Goal: Information Seeking & Learning: Check status

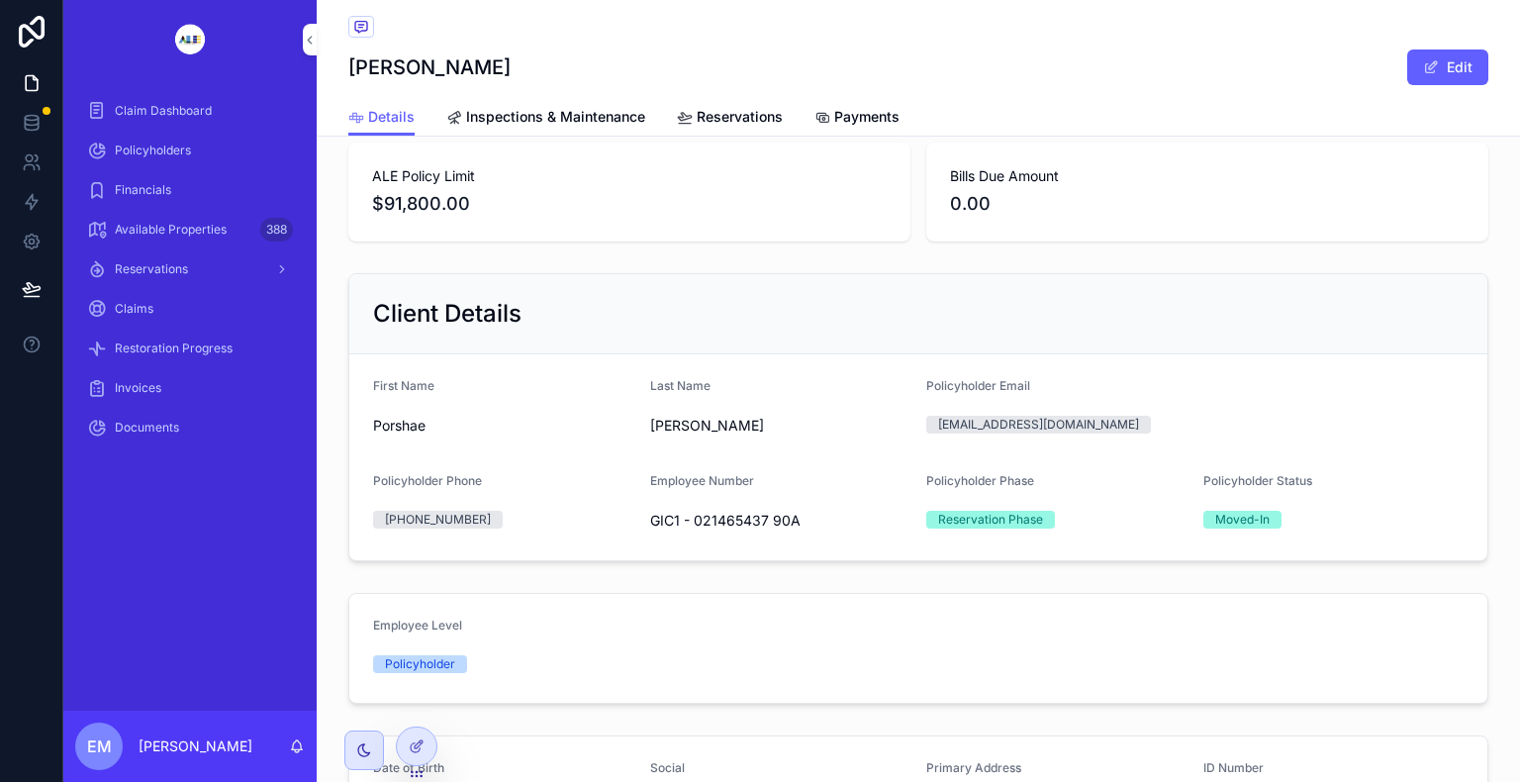
scroll to position [119, 0]
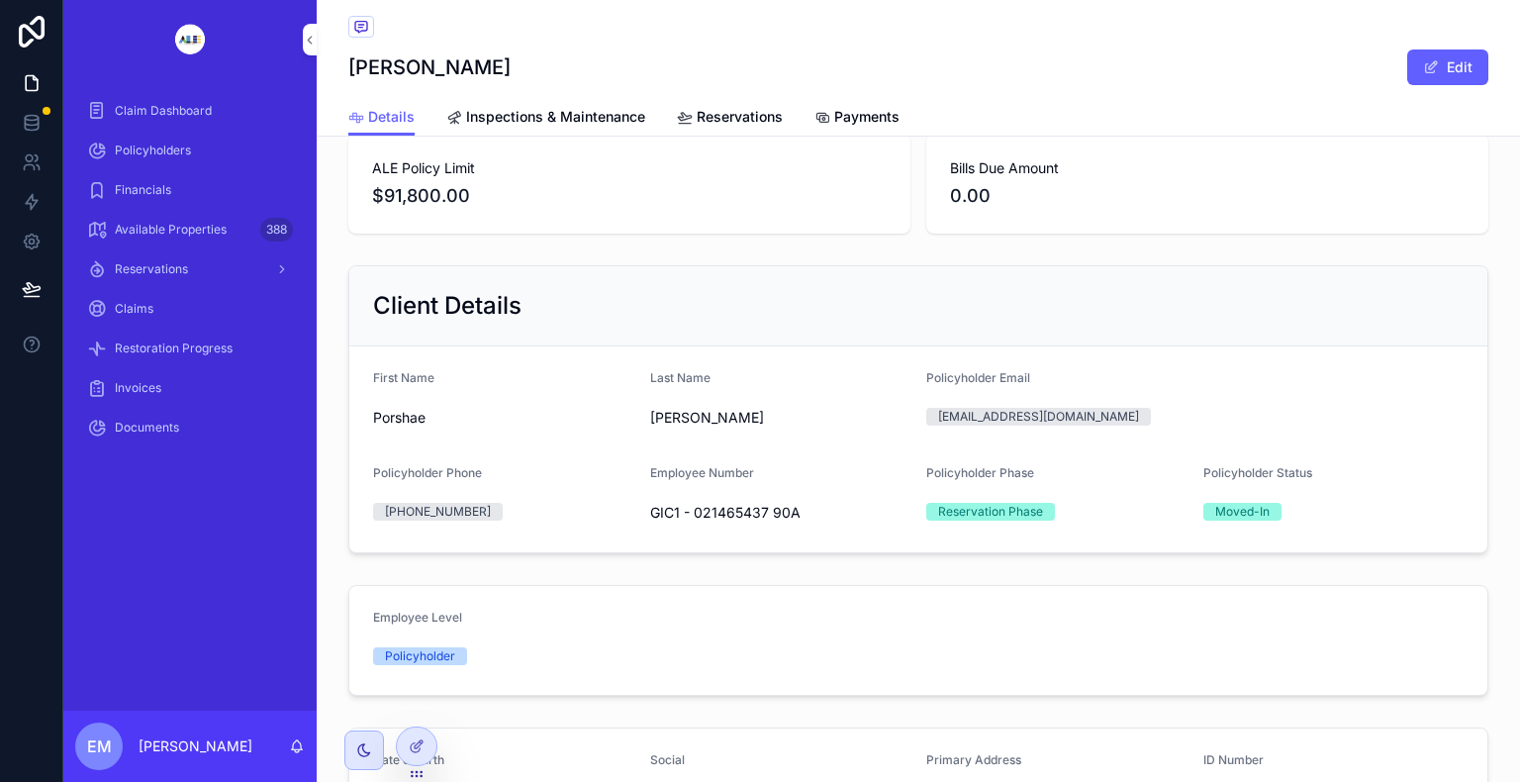
drag, startPoint x: 1505, startPoint y: 771, endPoint x: 951, endPoint y: 655, distance: 566.2
click at [951, 655] on div "Policyholder" at bounding box center [918, 656] width 1091 height 18
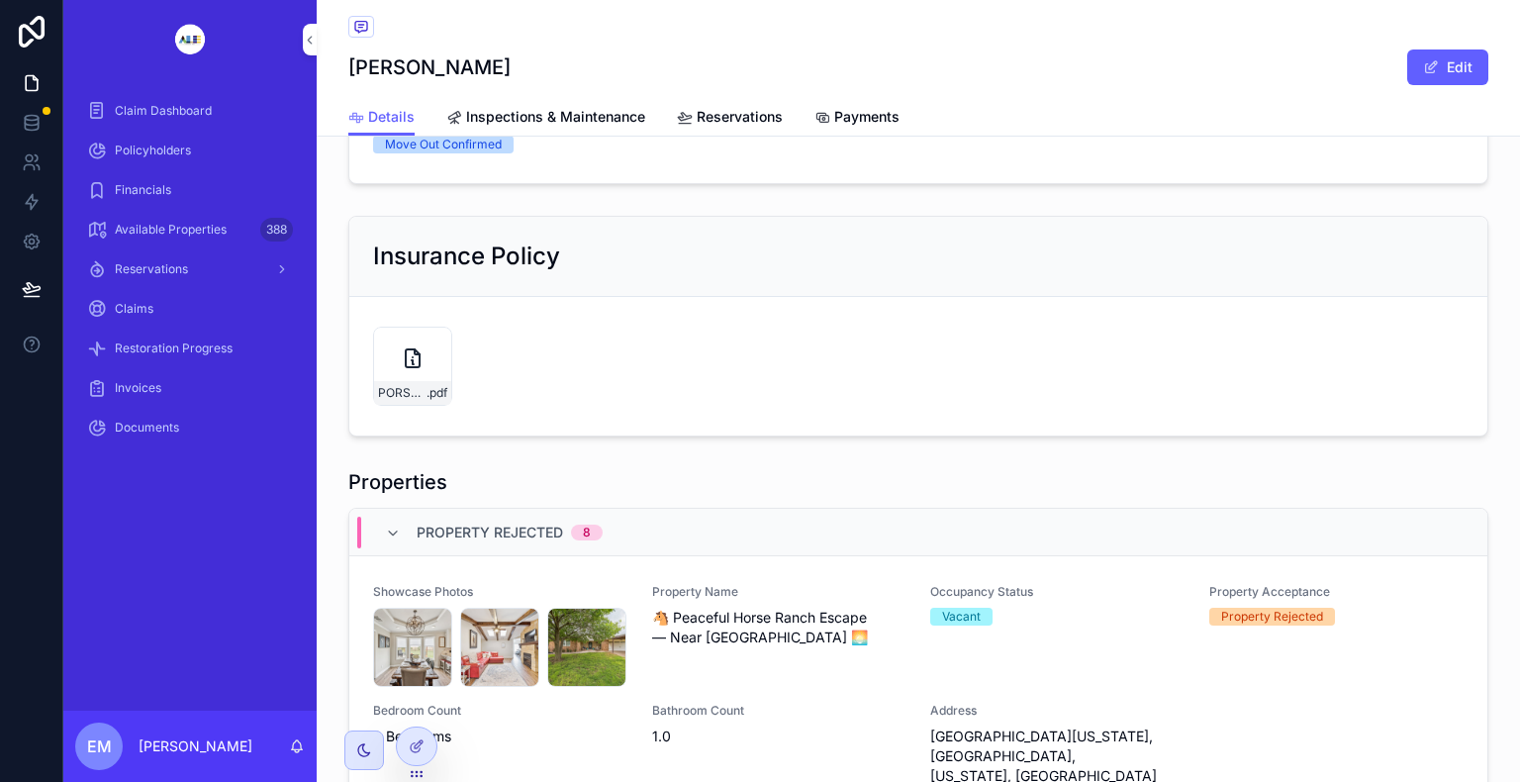
scroll to position [1346, 0]
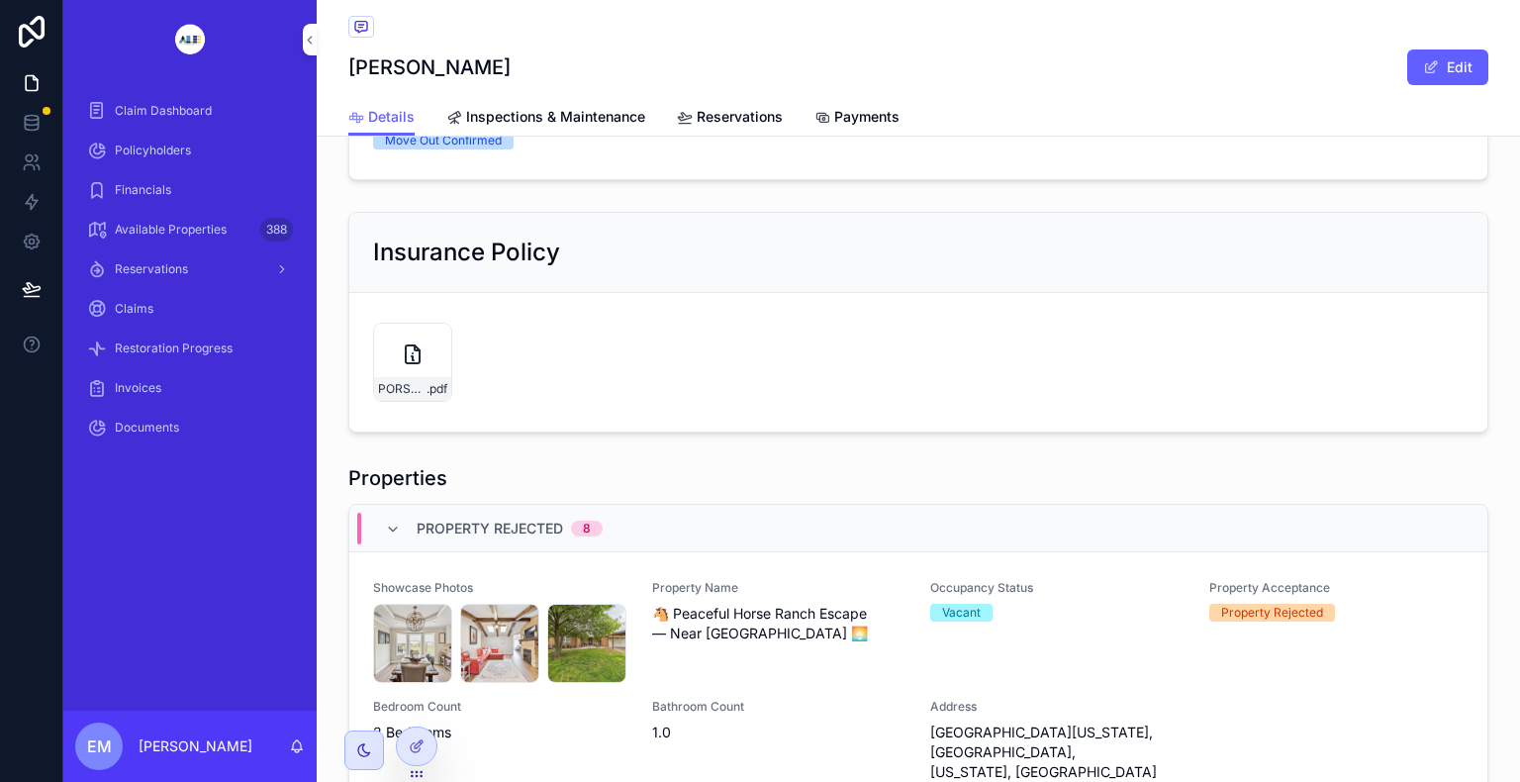
click at [143, 384] on span "Invoices" at bounding box center [138, 388] width 47 height 16
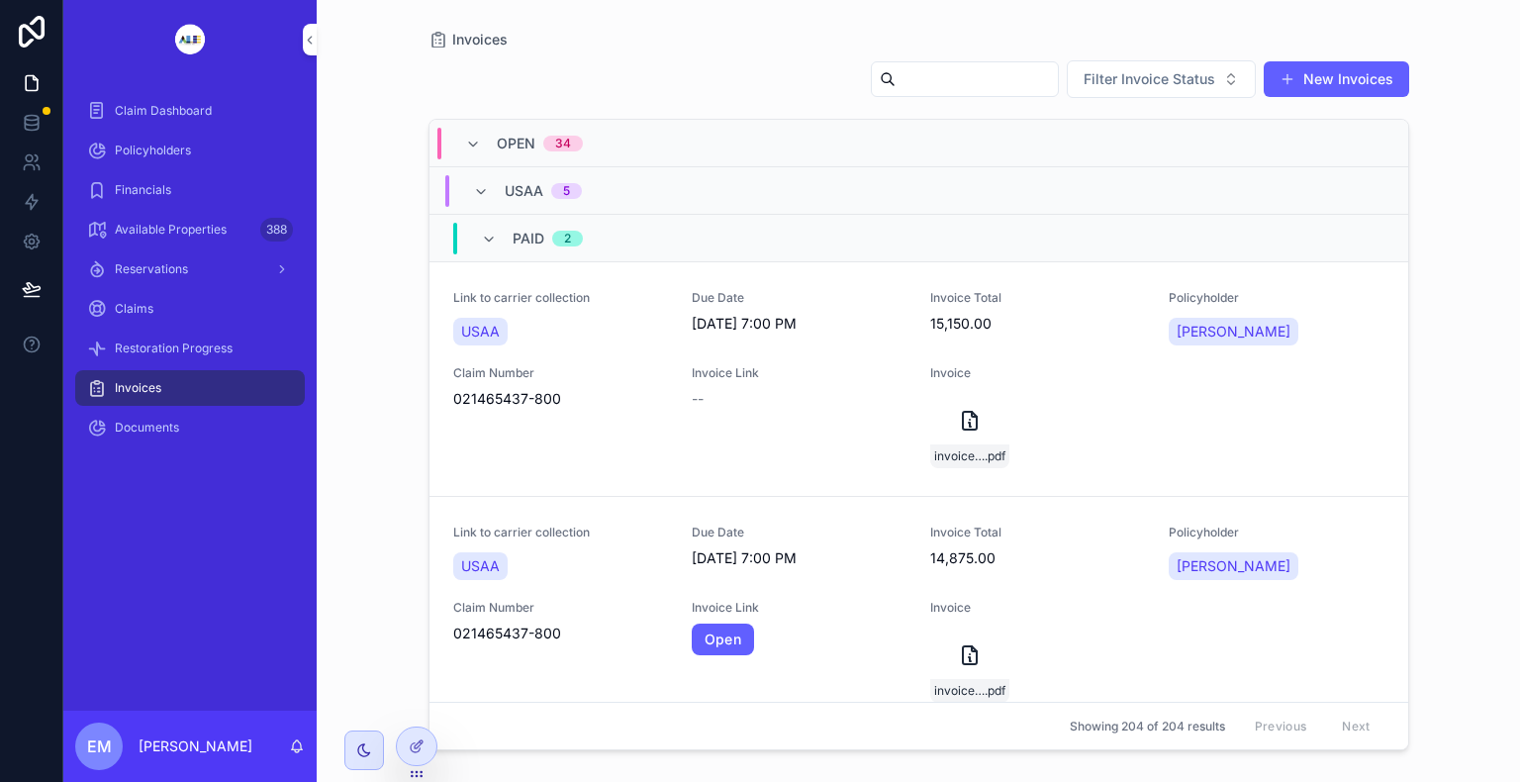
click at [165, 143] on span "Policyholders" at bounding box center [153, 151] width 76 height 16
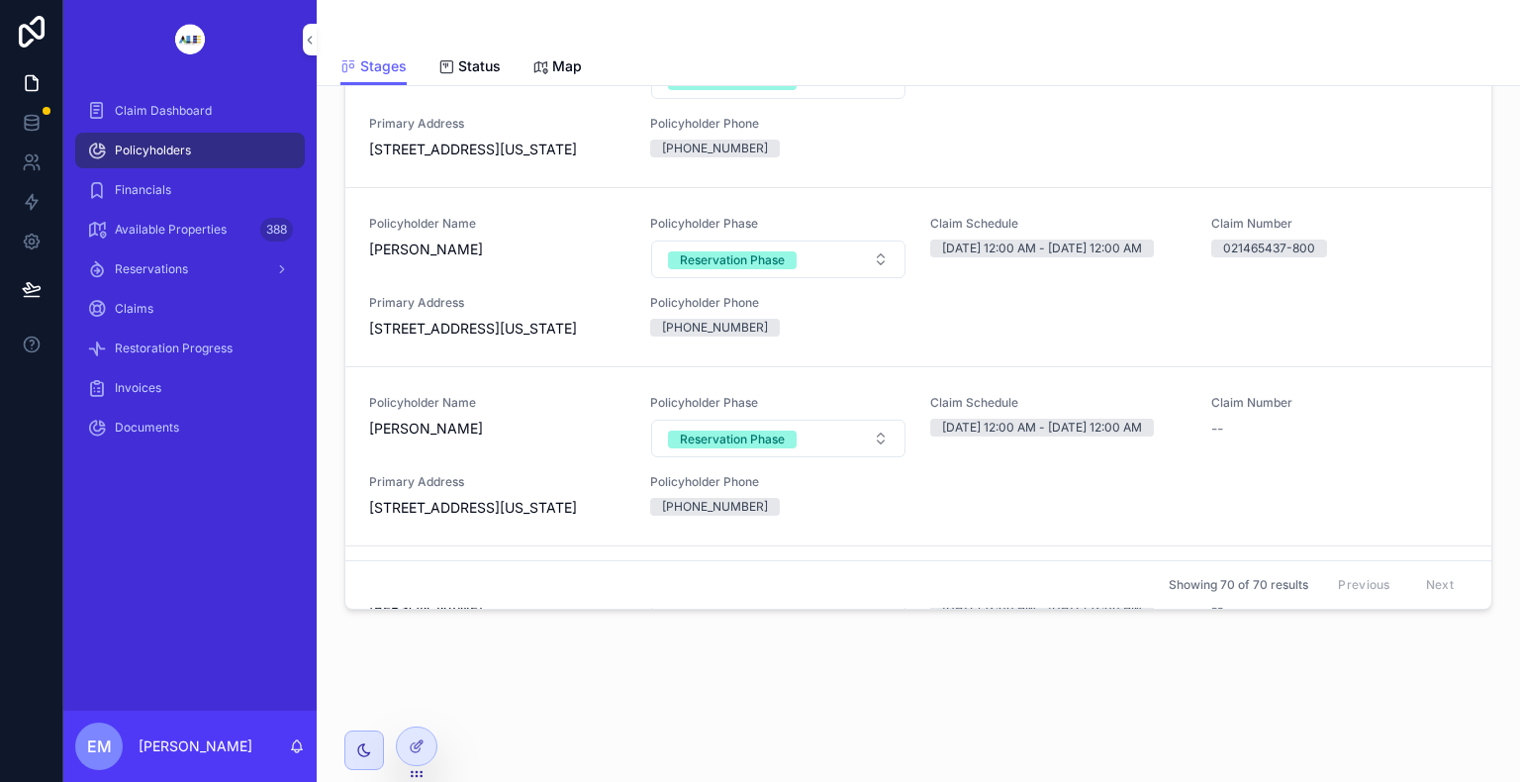
scroll to position [1584, 0]
click at [435, 258] on span "[PERSON_NAME]" at bounding box center [497, 249] width 257 height 20
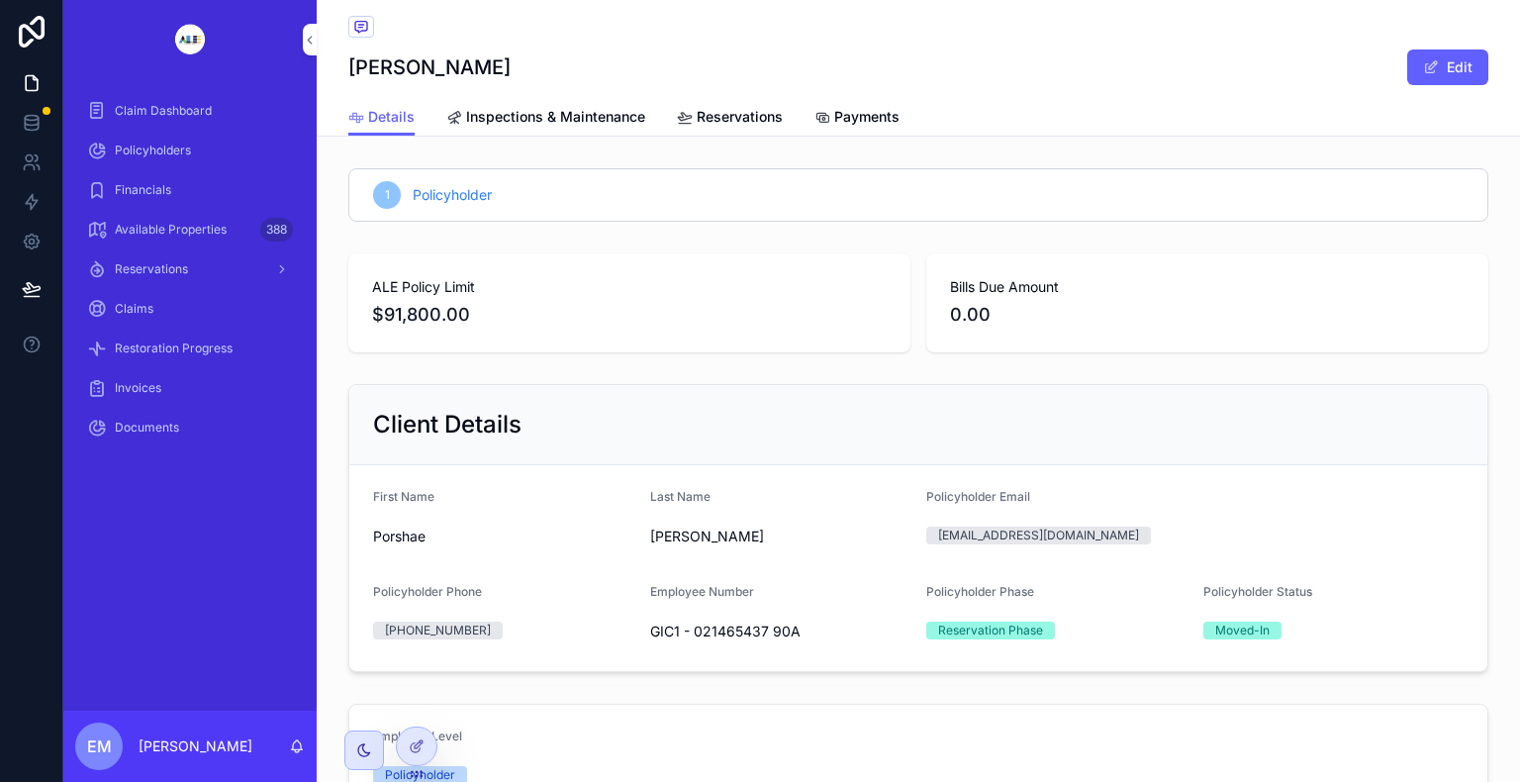
click at [159, 380] on span "Invoices" at bounding box center [138, 388] width 47 height 16
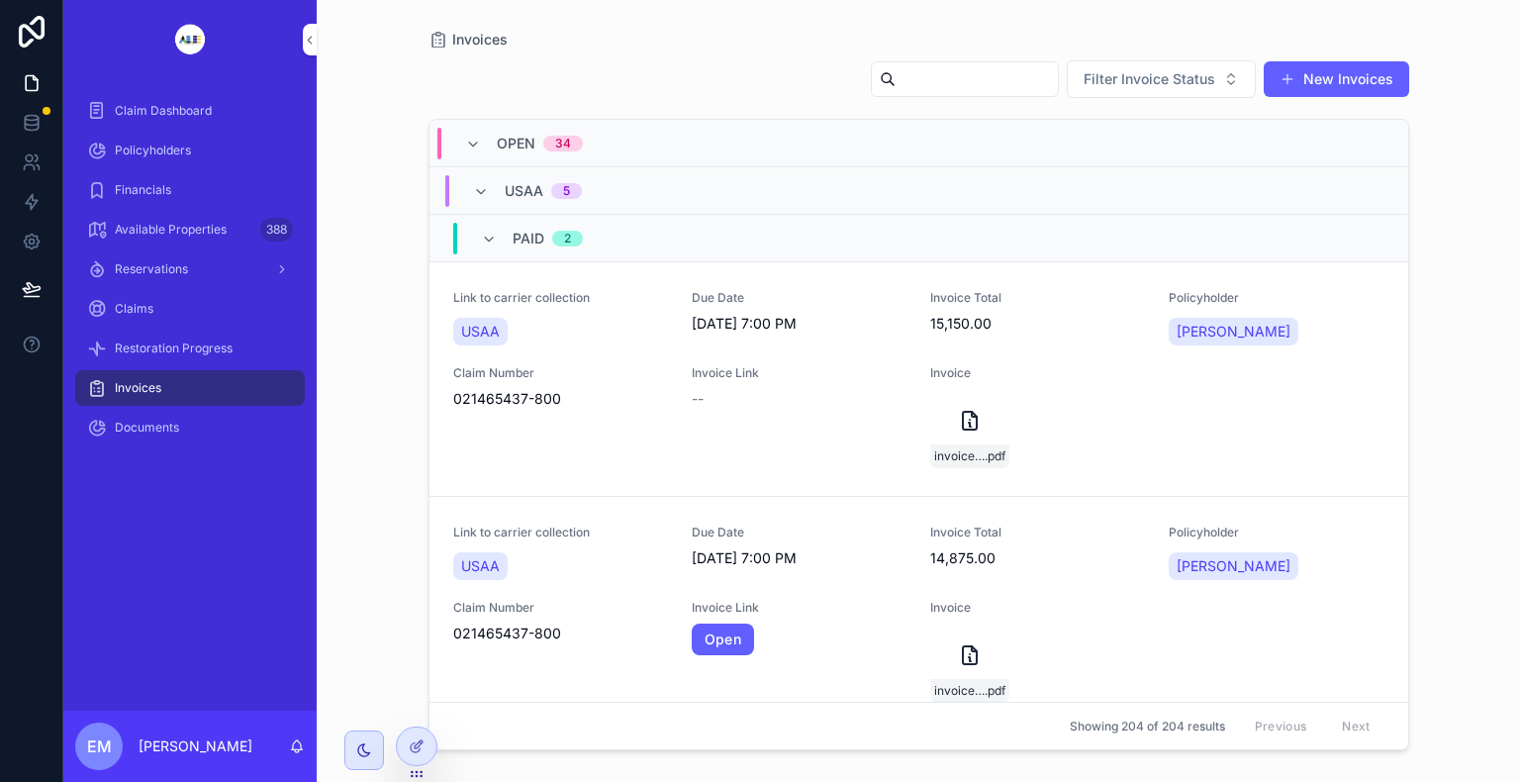
click at [1370, 360] on link "Link to carrier collection USAA Due Date 8/31/2025 7:00 PM Invoice Total 15,150…" at bounding box center [919, 379] width 979 height 235
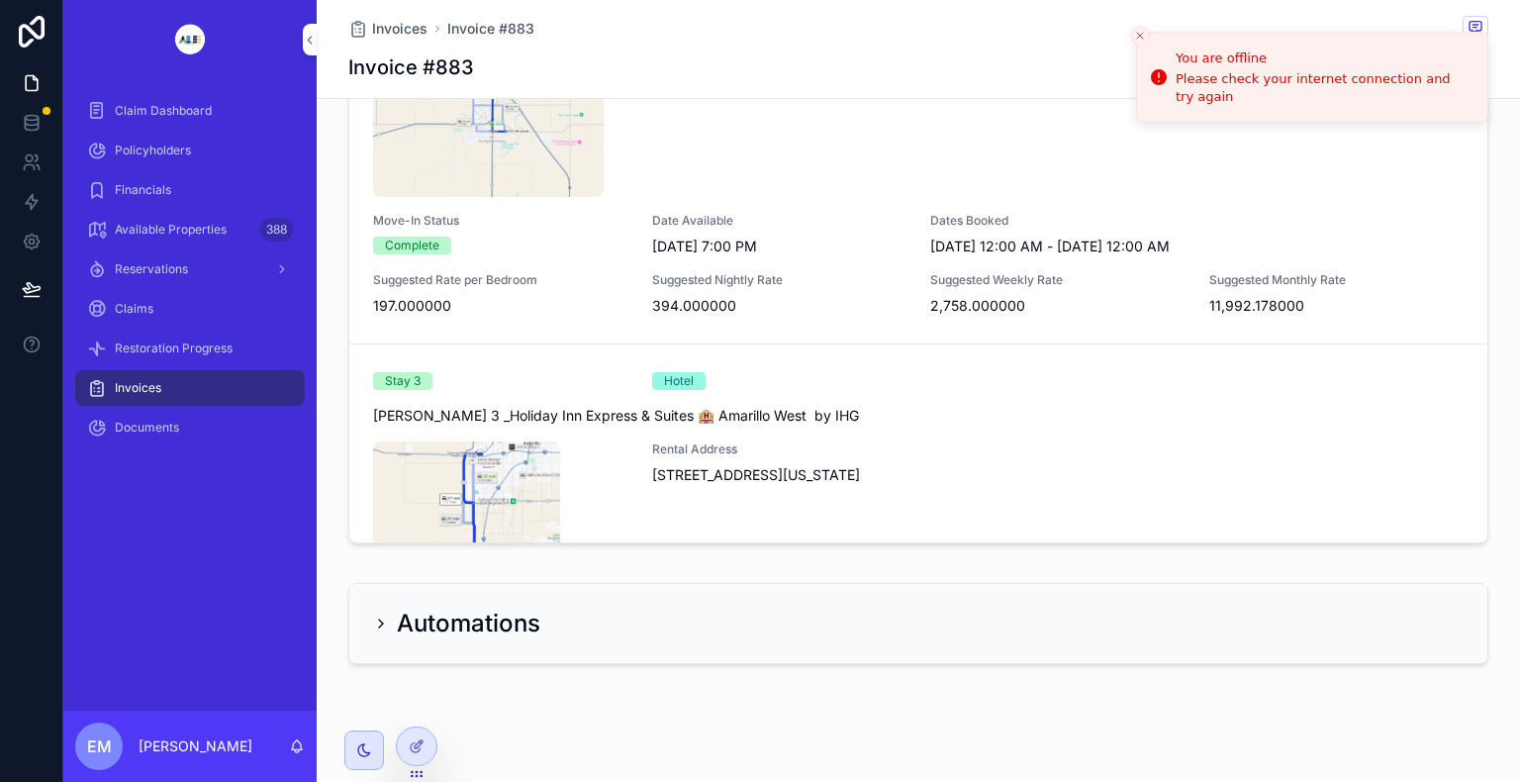
scroll to position [1840, 0]
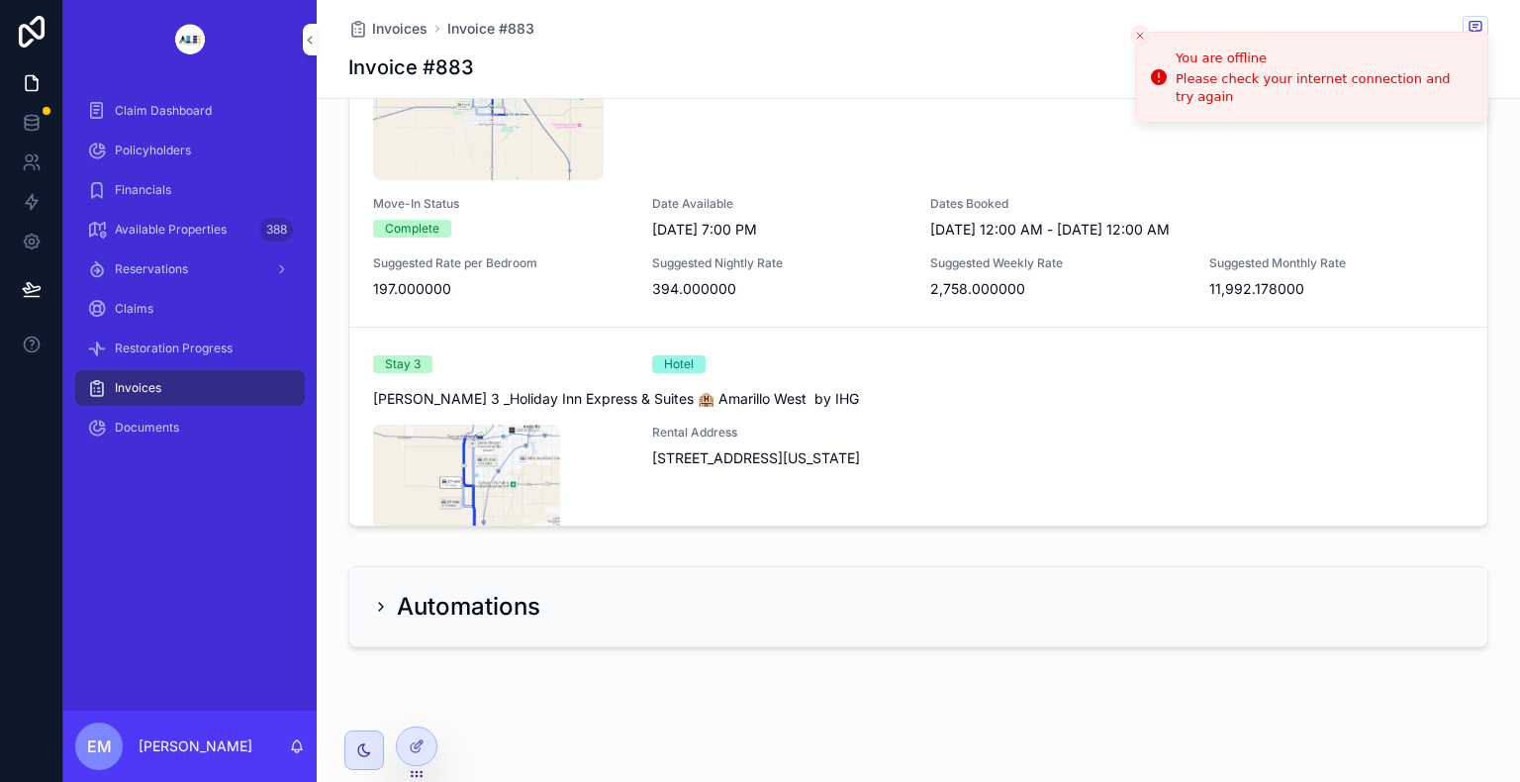
click at [172, 405] on link "Invoices" at bounding box center [190, 388] width 230 height 36
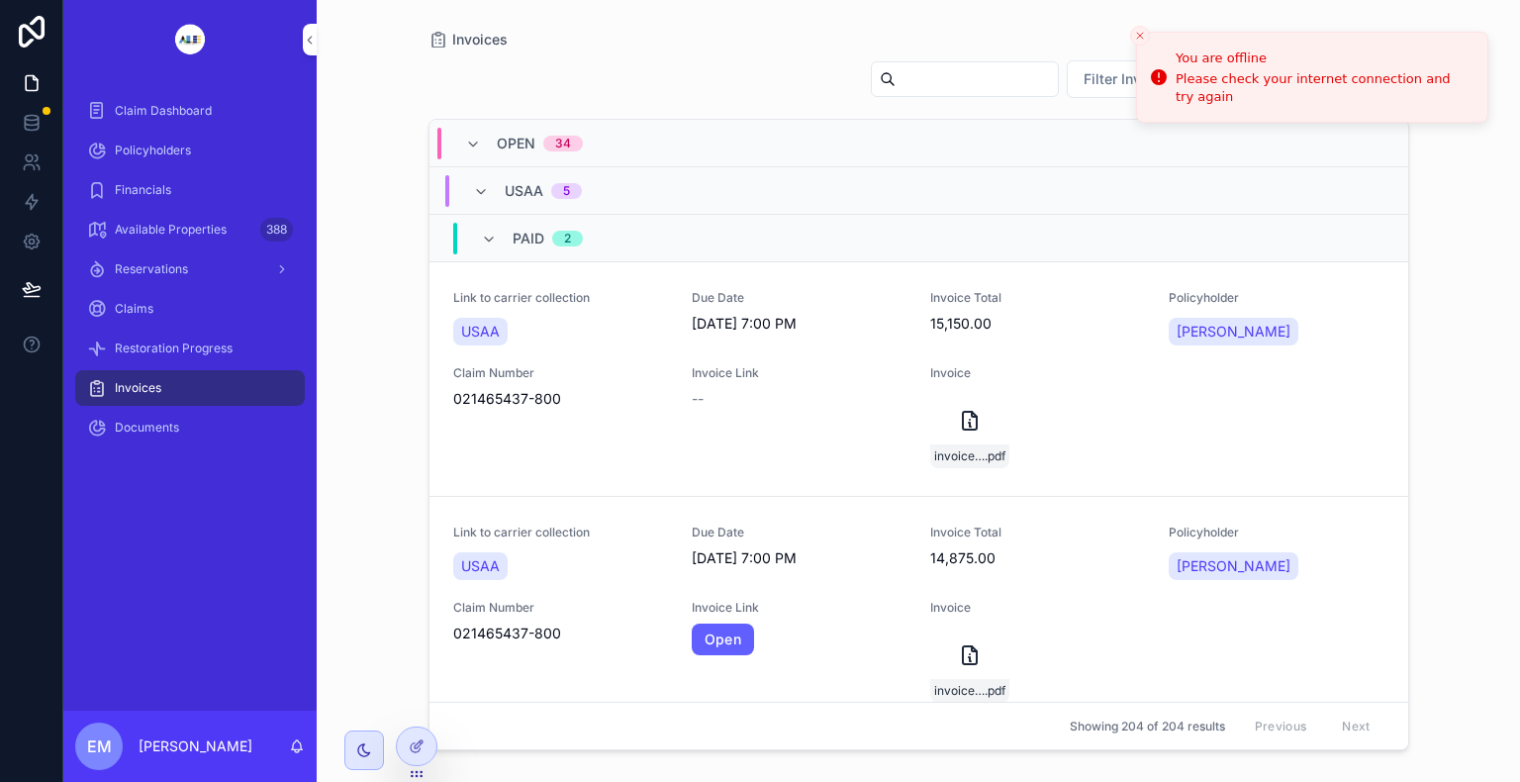
click at [192, 156] on div "Policyholders" at bounding box center [190, 151] width 206 height 32
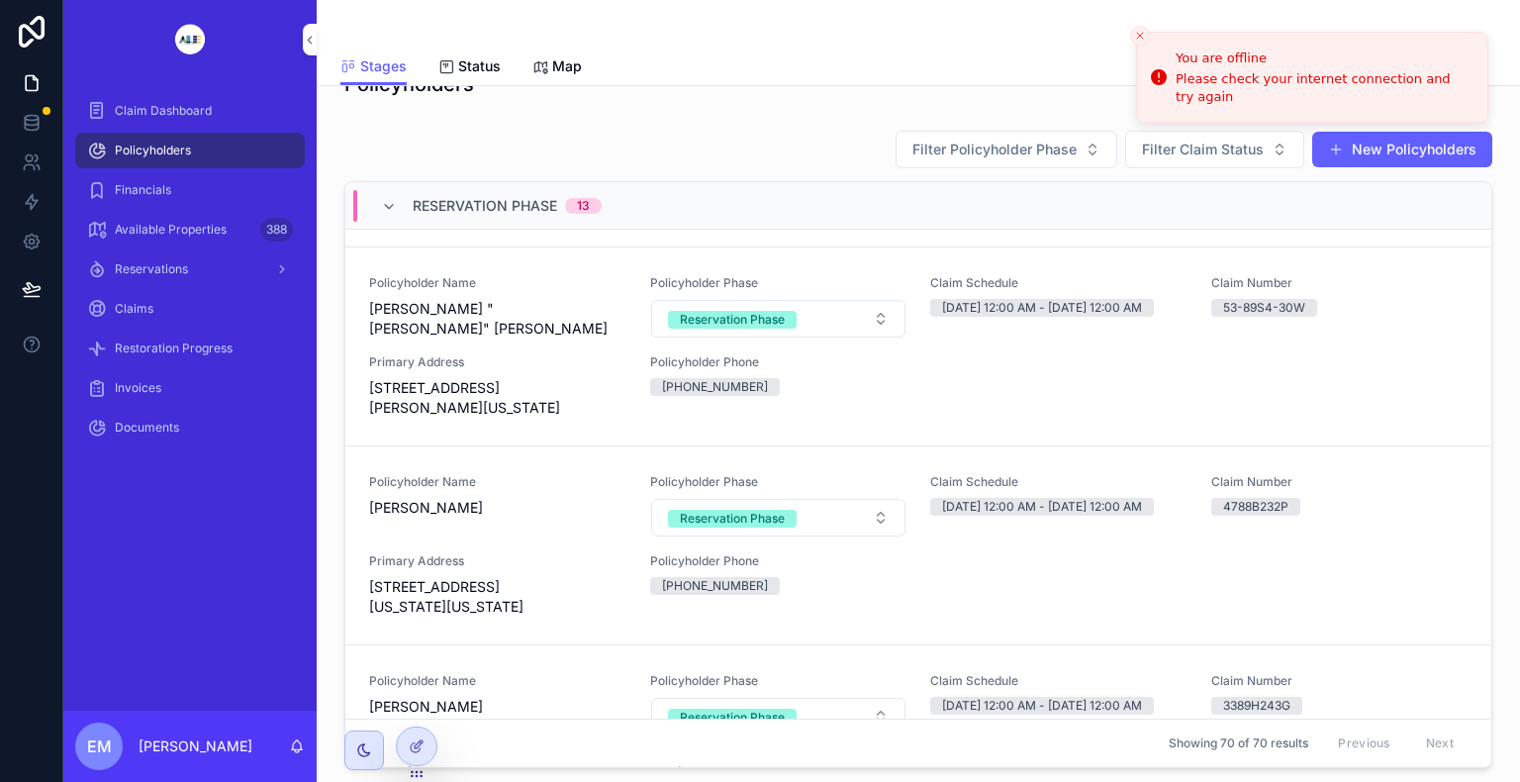
scroll to position [752, 0]
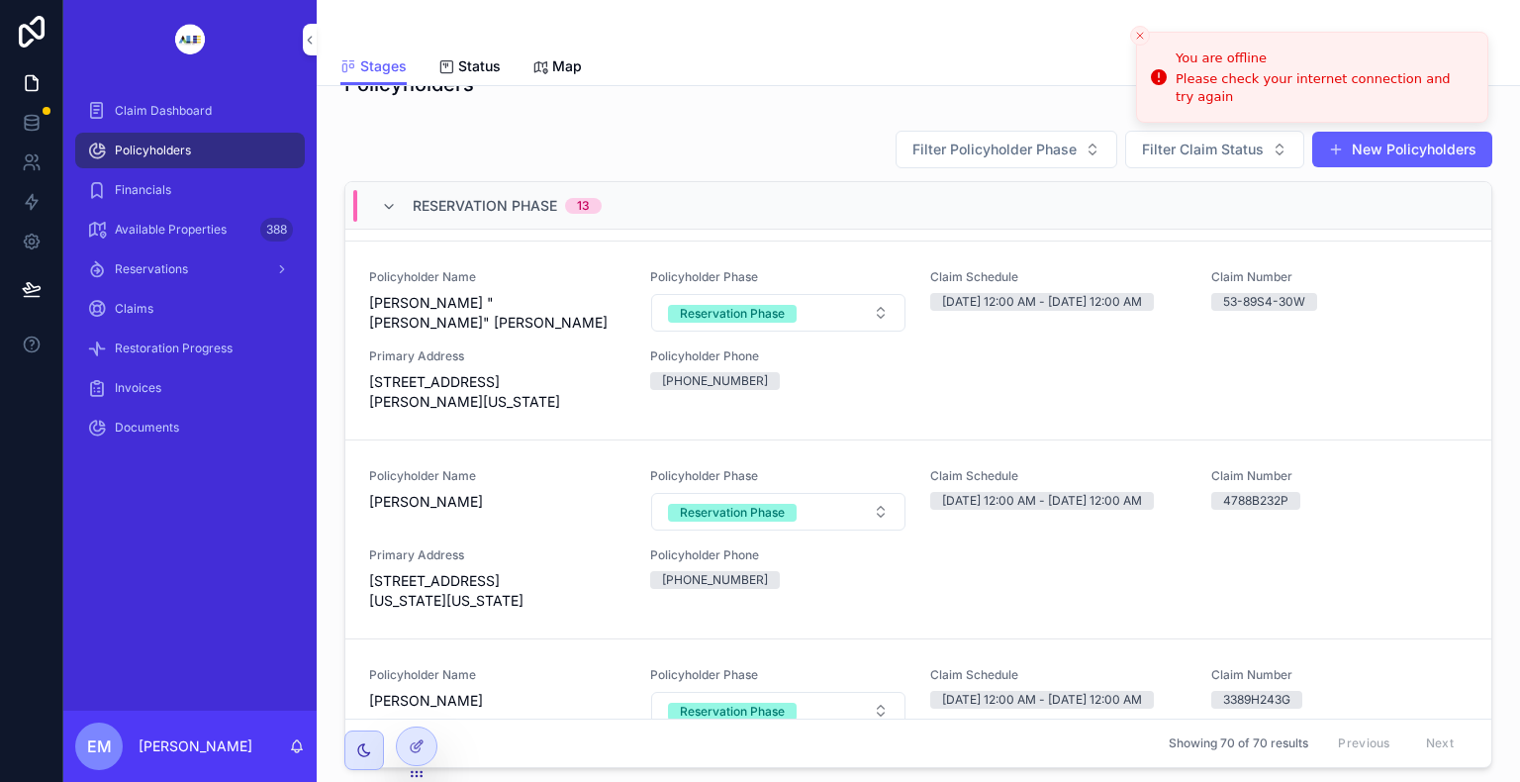
click at [396, 512] on span "[PERSON_NAME]" at bounding box center [497, 502] width 257 height 20
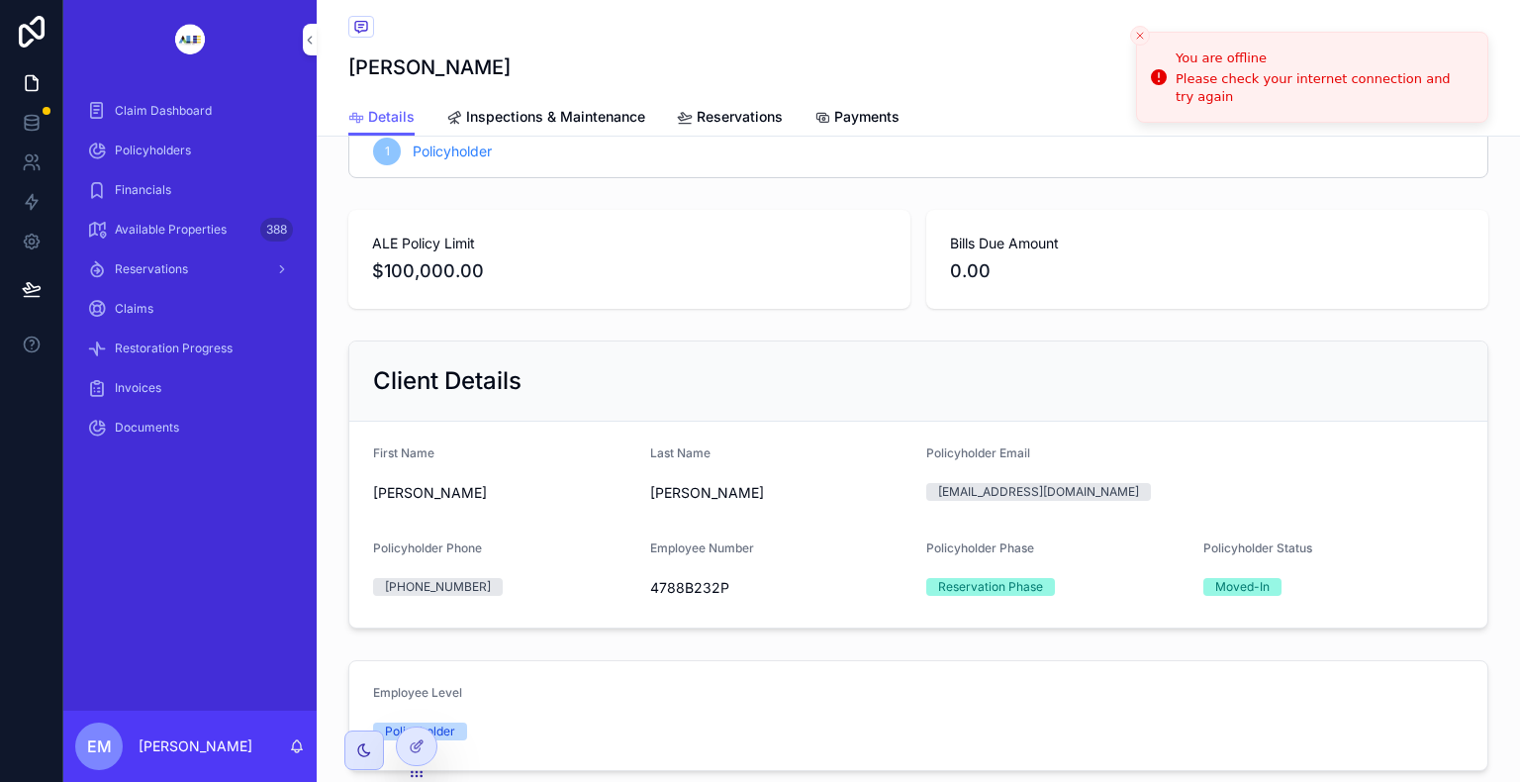
scroll to position [30, 0]
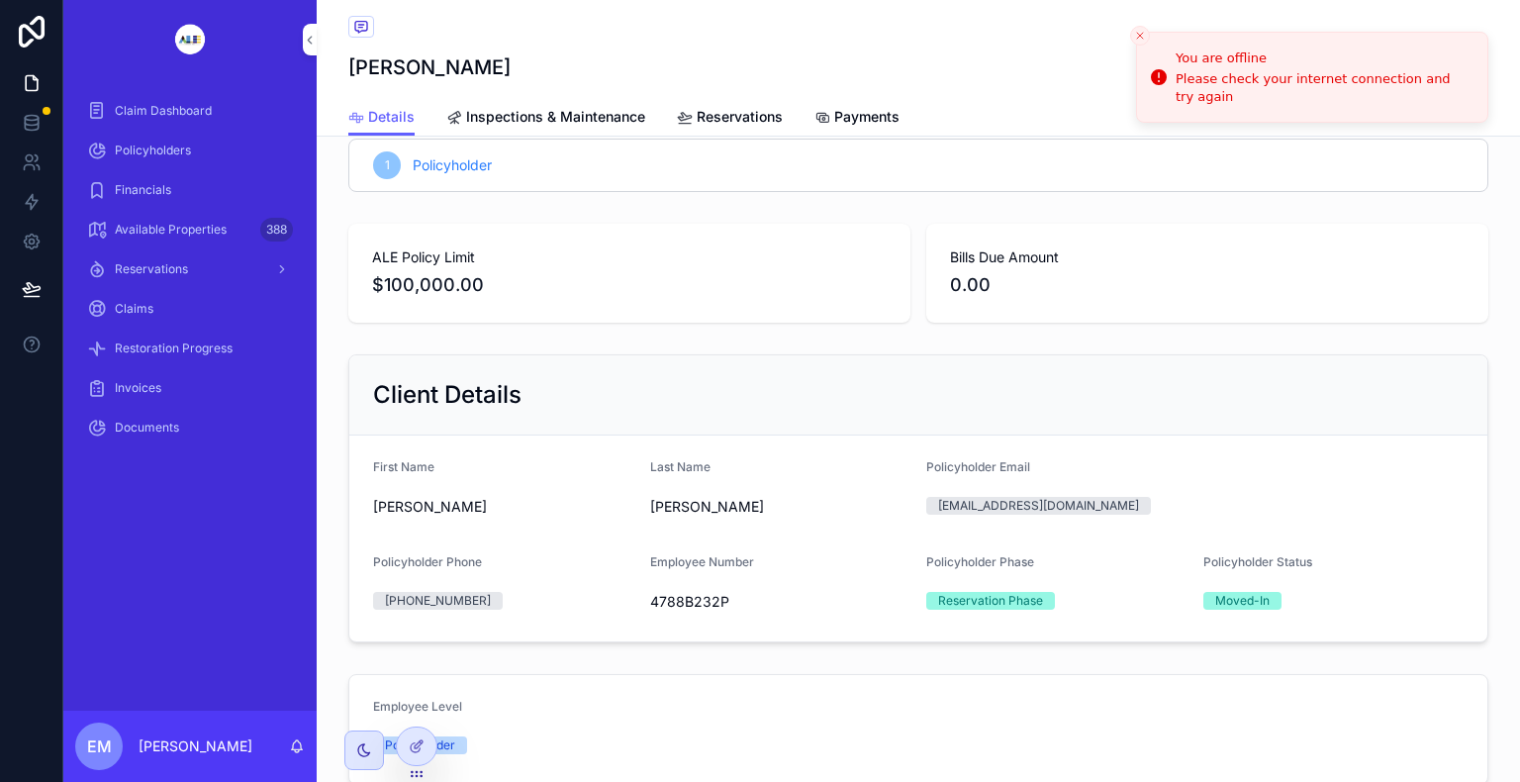
click at [139, 385] on span "Invoices" at bounding box center [138, 388] width 47 height 16
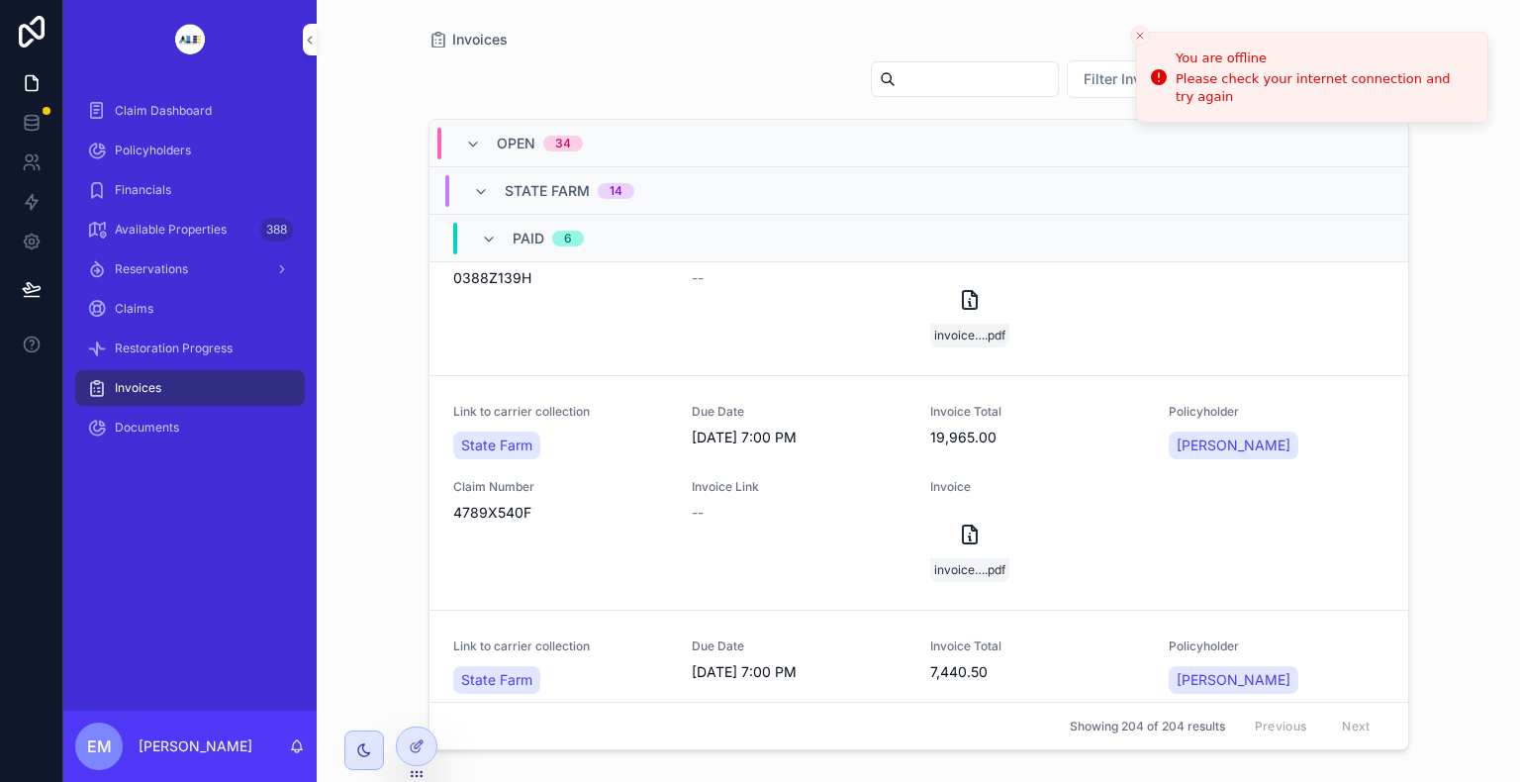
scroll to position [1584, 0]
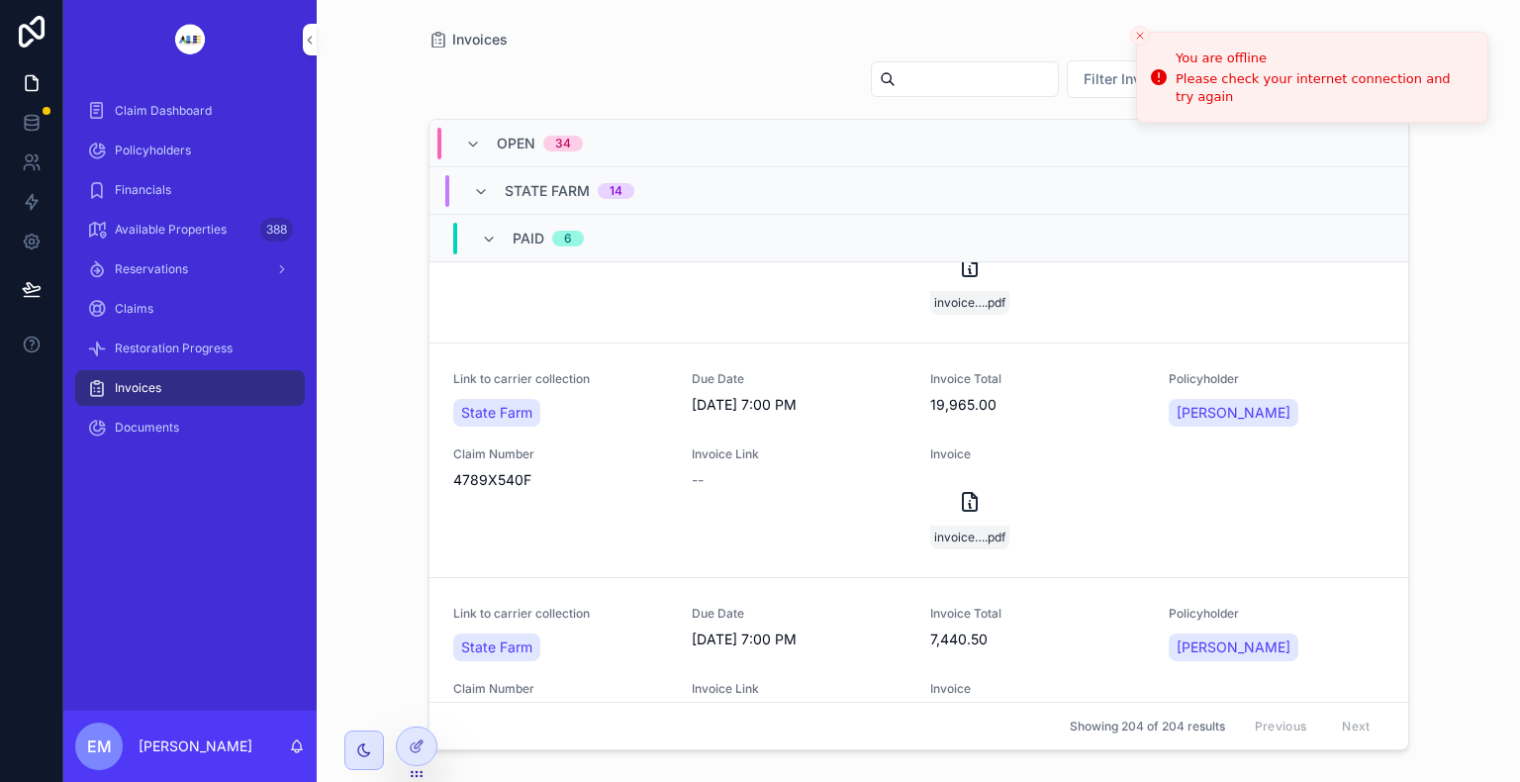
click at [949, 105] on div "Filter Invoice Status New Invoices" at bounding box center [919, 83] width 981 height 48
click at [934, 97] on div "Filter Invoice Status New Invoices" at bounding box center [1132, 79] width 554 height 40
click at [924, 93] on div "scrollable content" at bounding box center [965, 79] width 188 height 36
click at [915, 84] on input "scrollable content" at bounding box center [977, 79] width 162 height 28
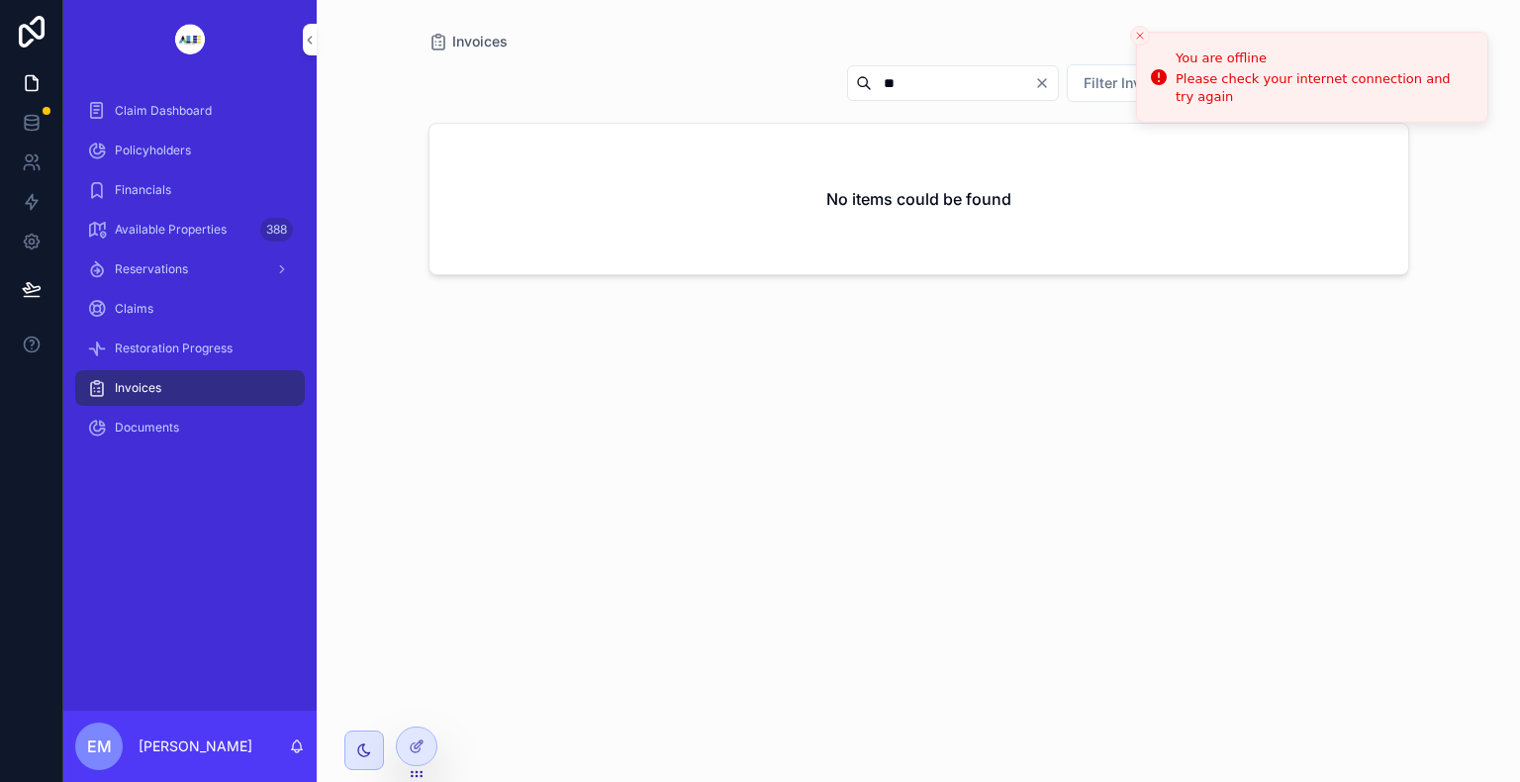
type input "*"
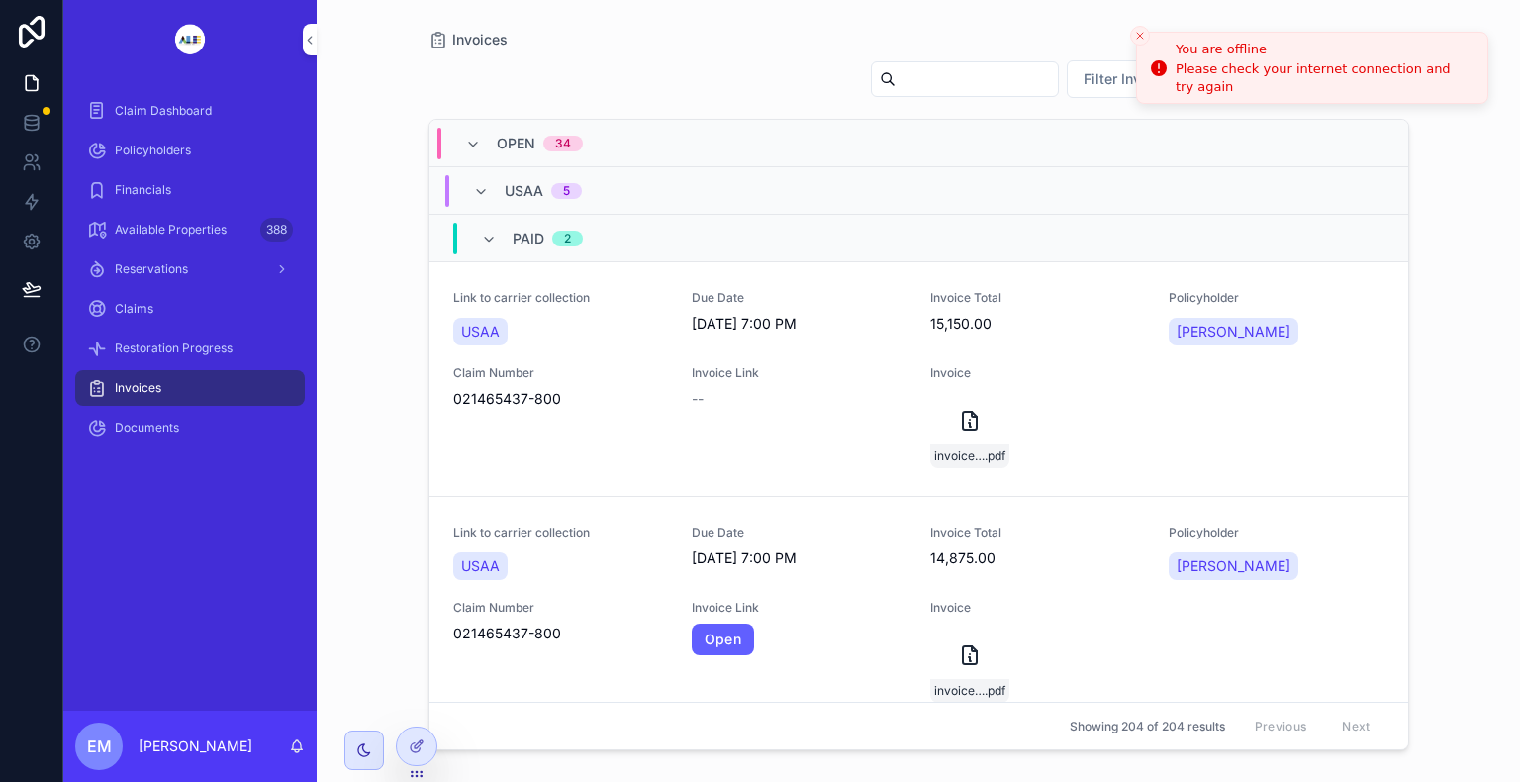
click at [1140, 33] on icon "Close toast" at bounding box center [1140, 36] width 12 height 12
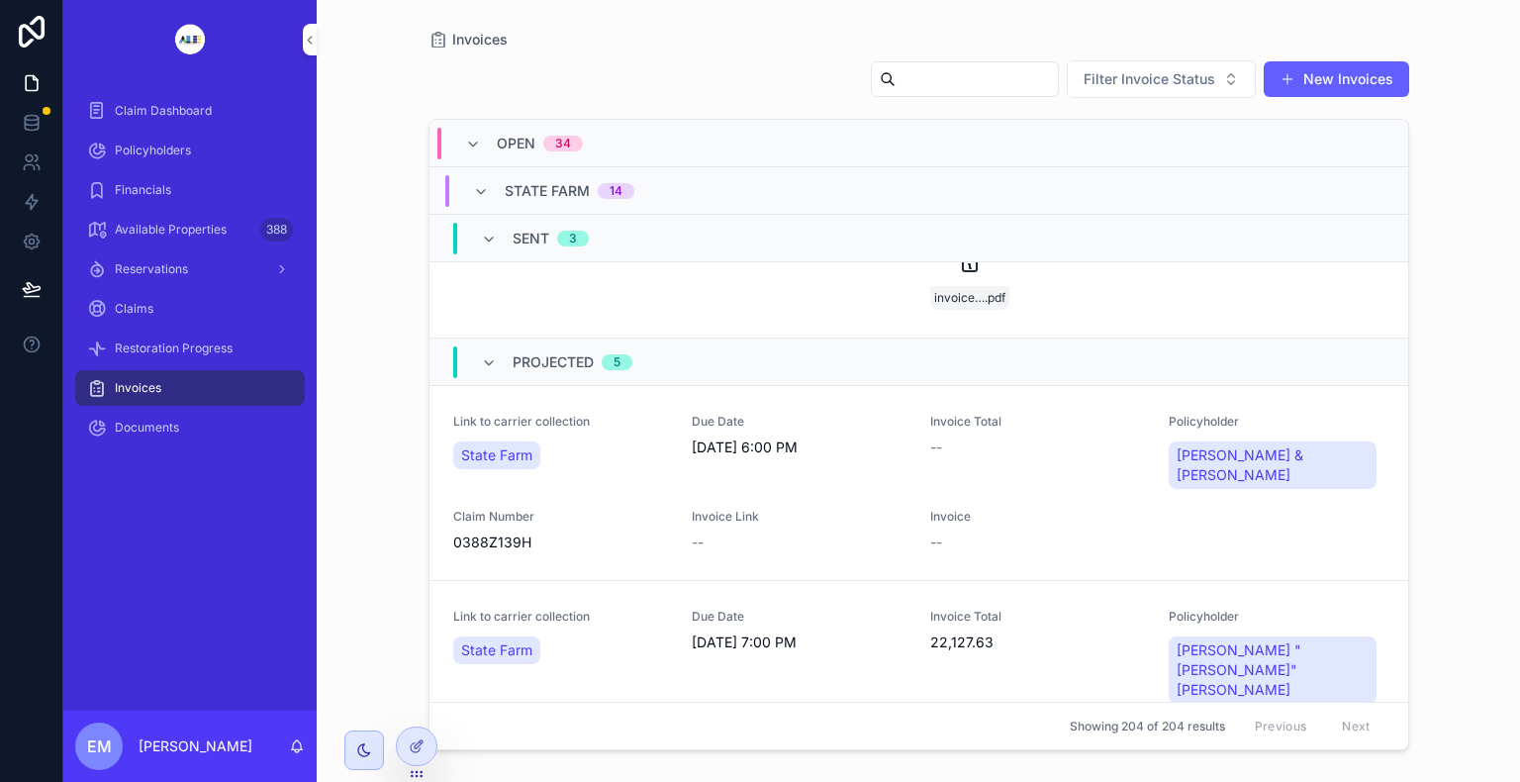
scroll to position [3764, 0]
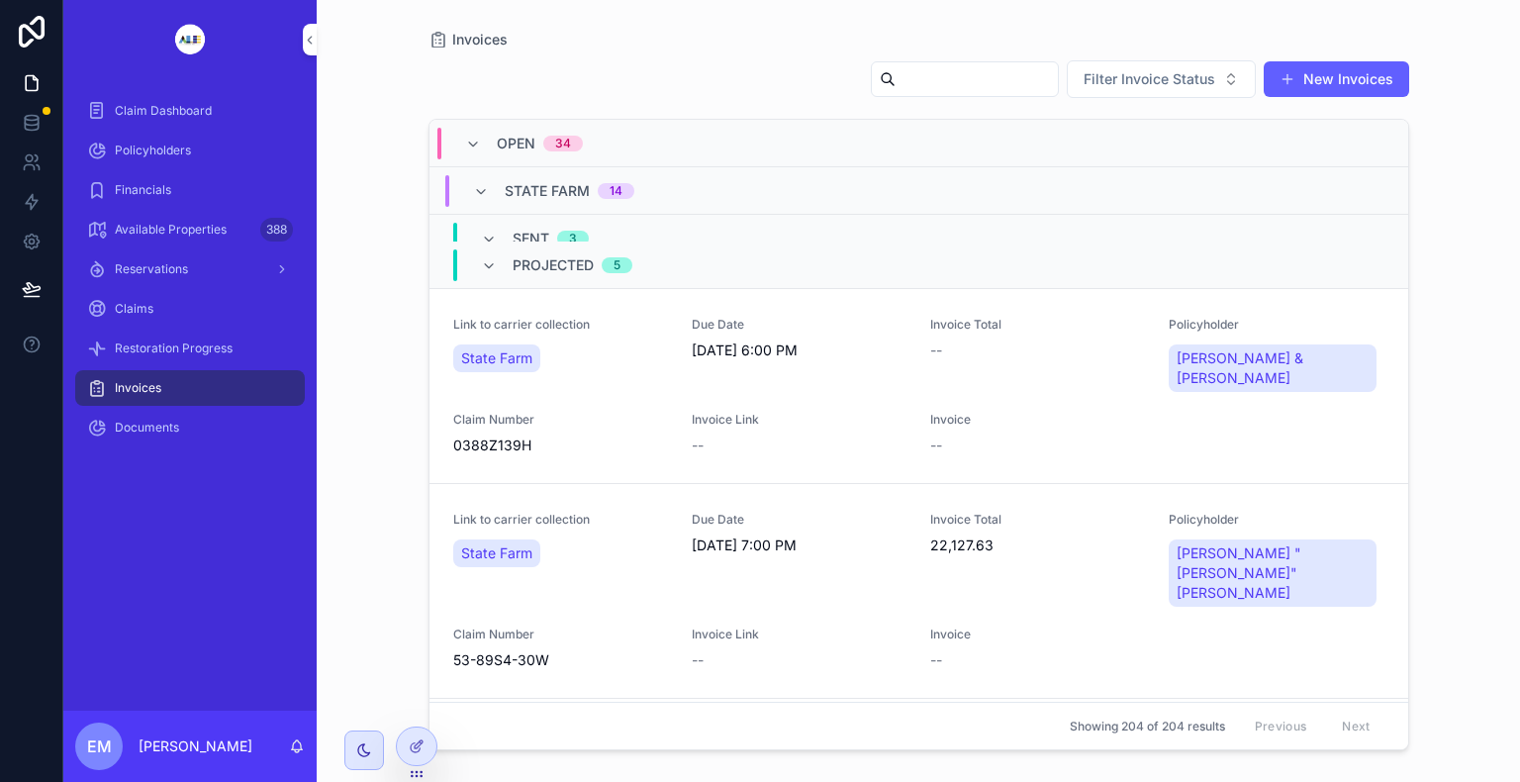
click at [163, 163] on div "Policyholders" at bounding box center [190, 151] width 206 height 32
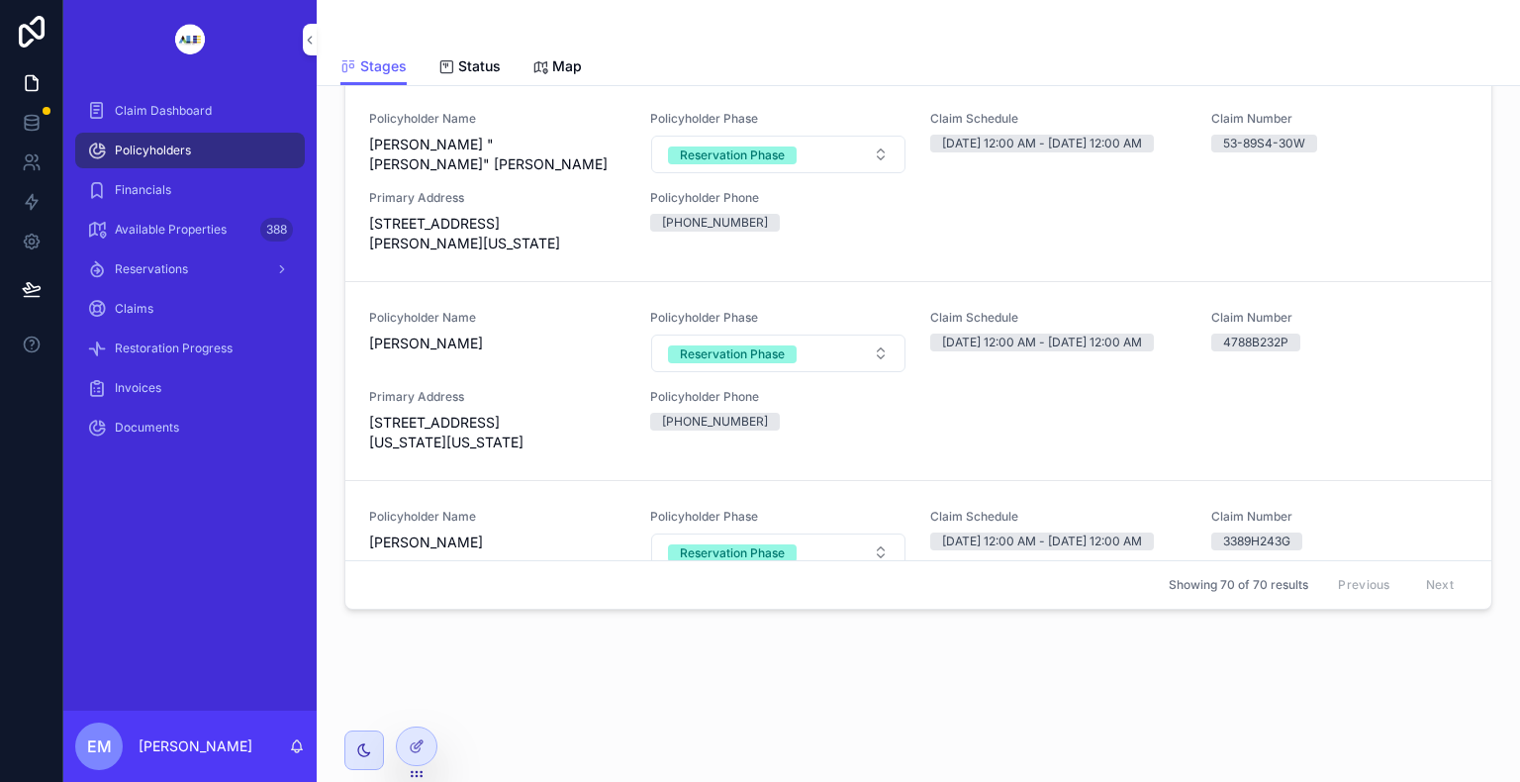
scroll to position [792, 0]
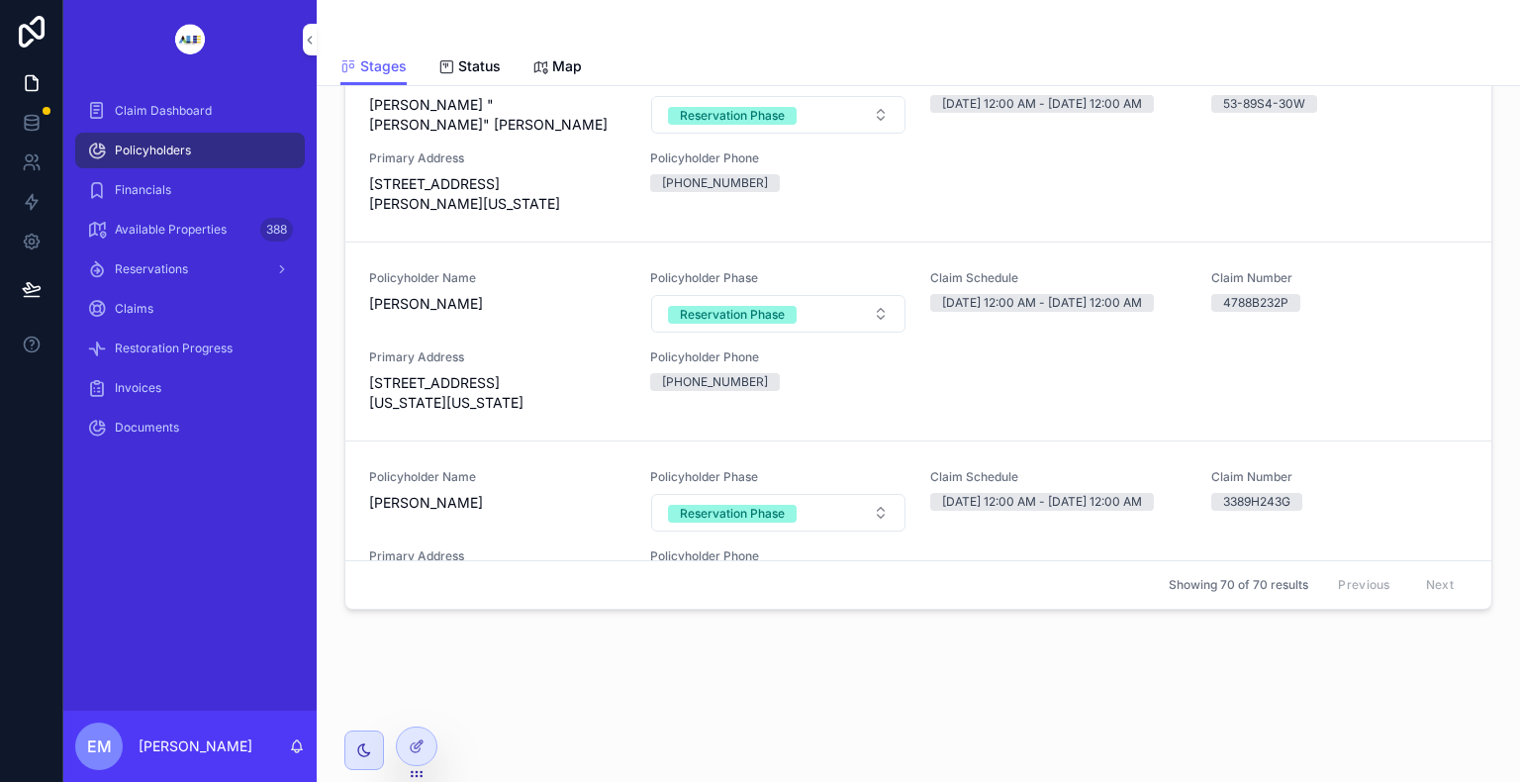
click at [415, 314] on span "[PERSON_NAME]" at bounding box center [497, 304] width 257 height 20
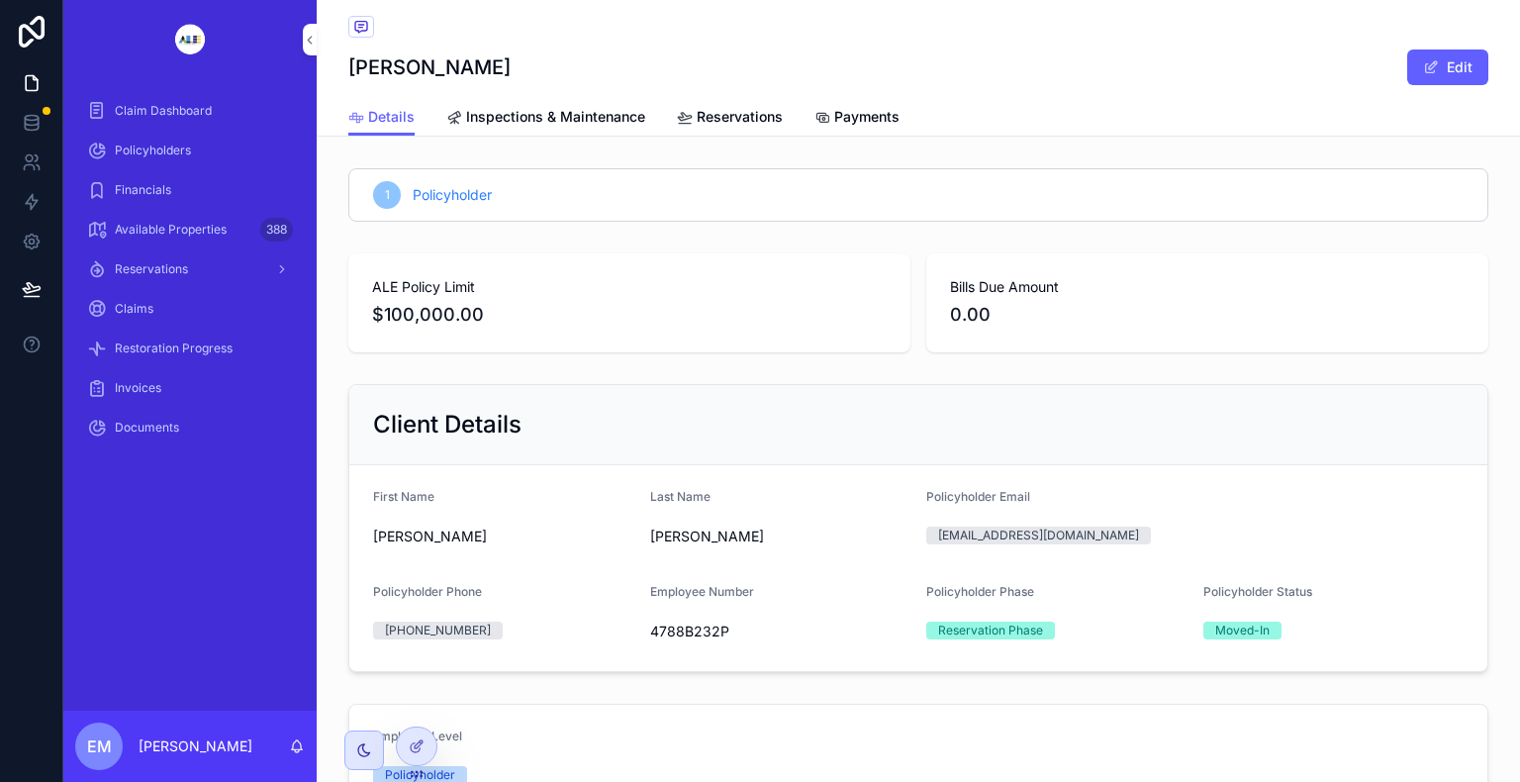
click at [815, 114] on icon "scrollable content" at bounding box center [823, 118] width 16 height 16
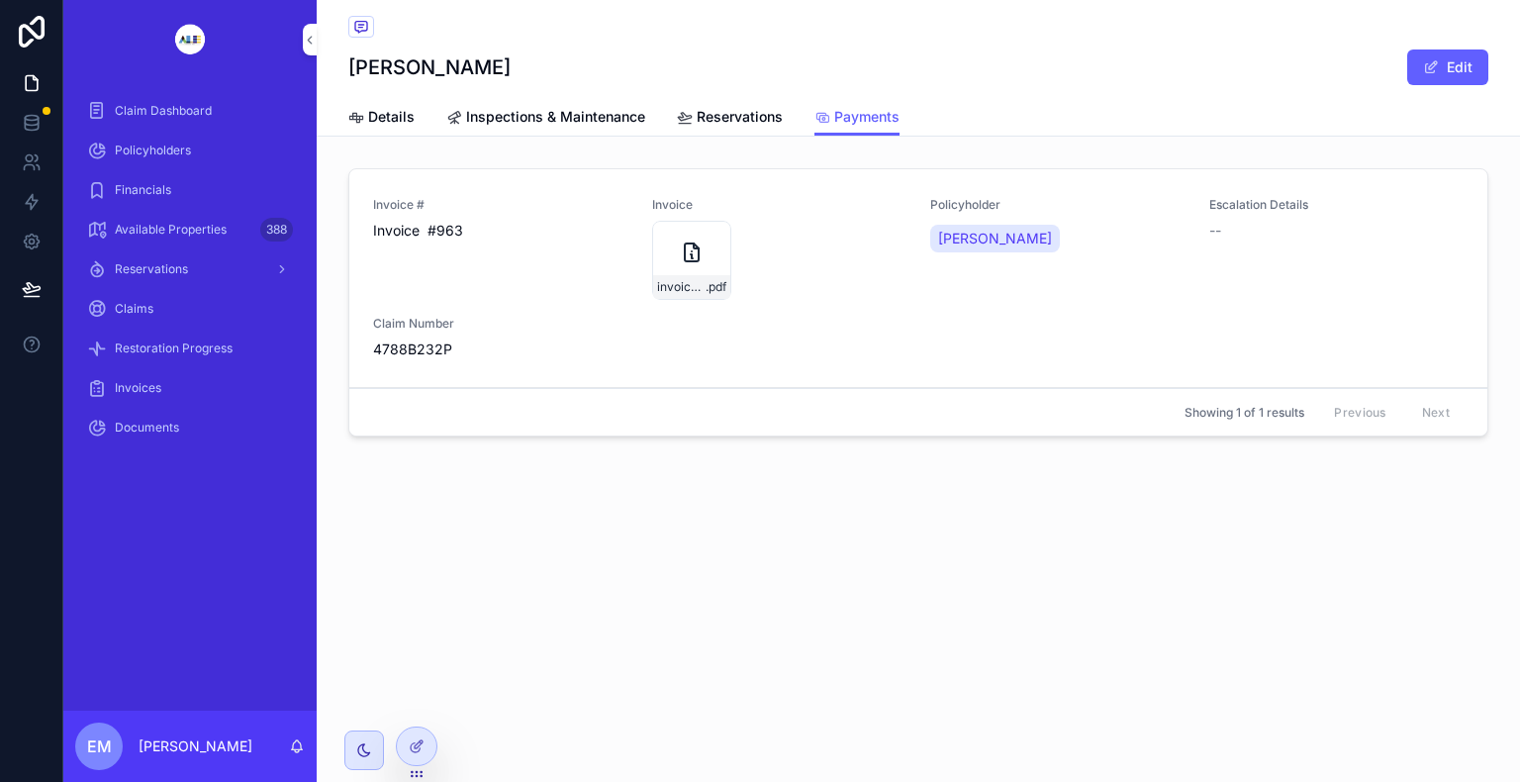
click at [133, 384] on span "Invoices" at bounding box center [138, 388] width 47 height 16
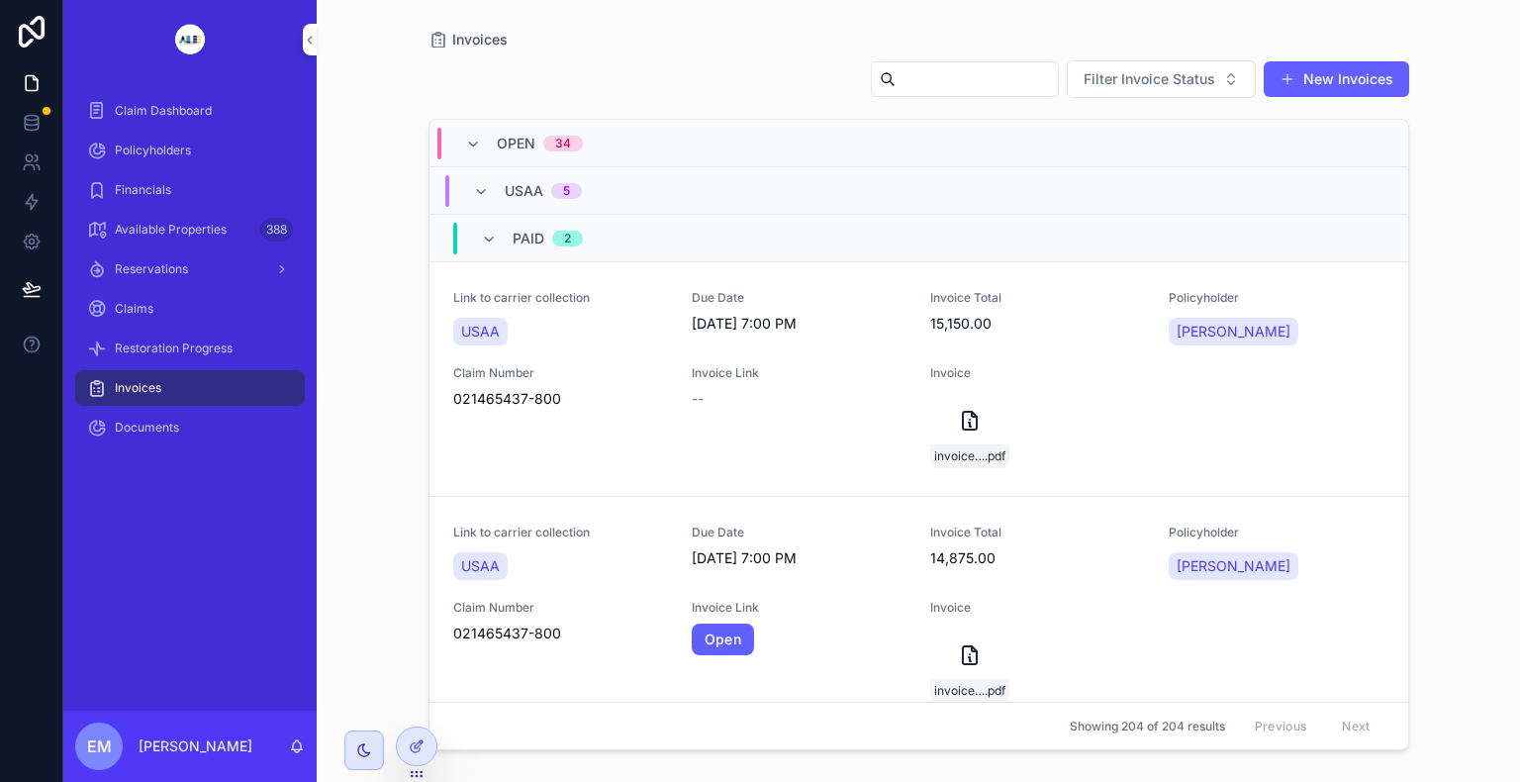
click at [1012, 84] on input "scrollable content" at bounding box center [977, 79] width 162 height 28
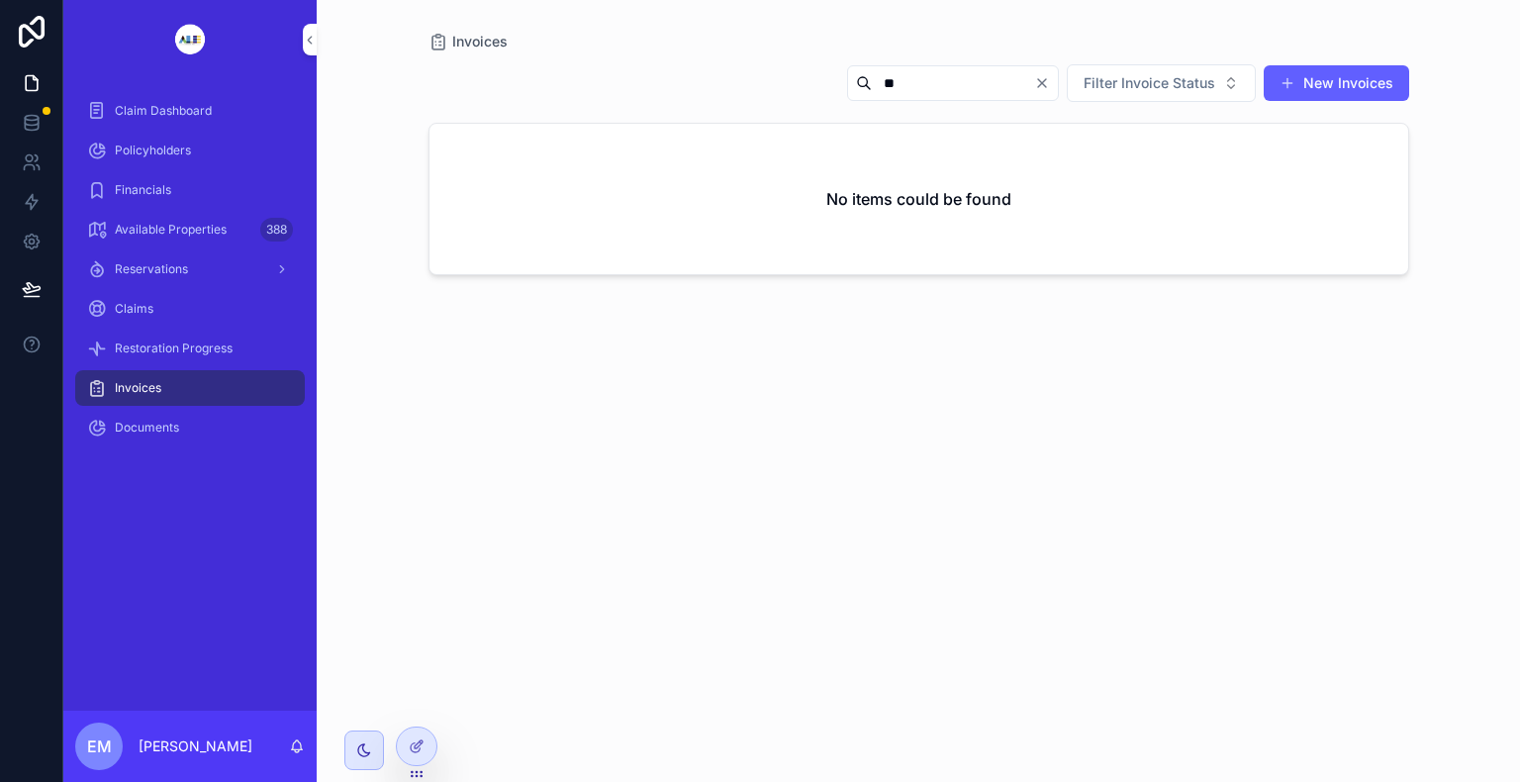
type input "*"
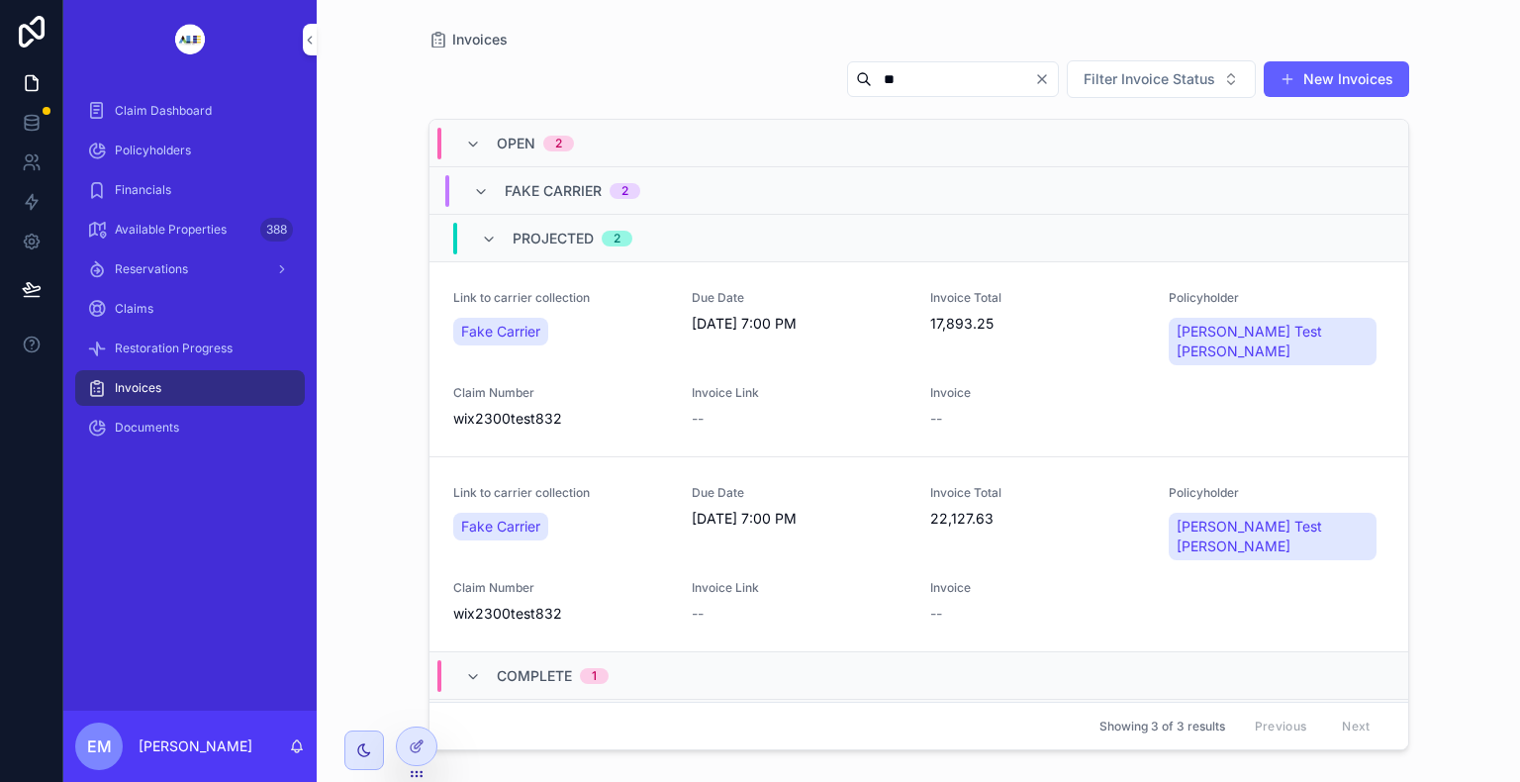
type input "**"
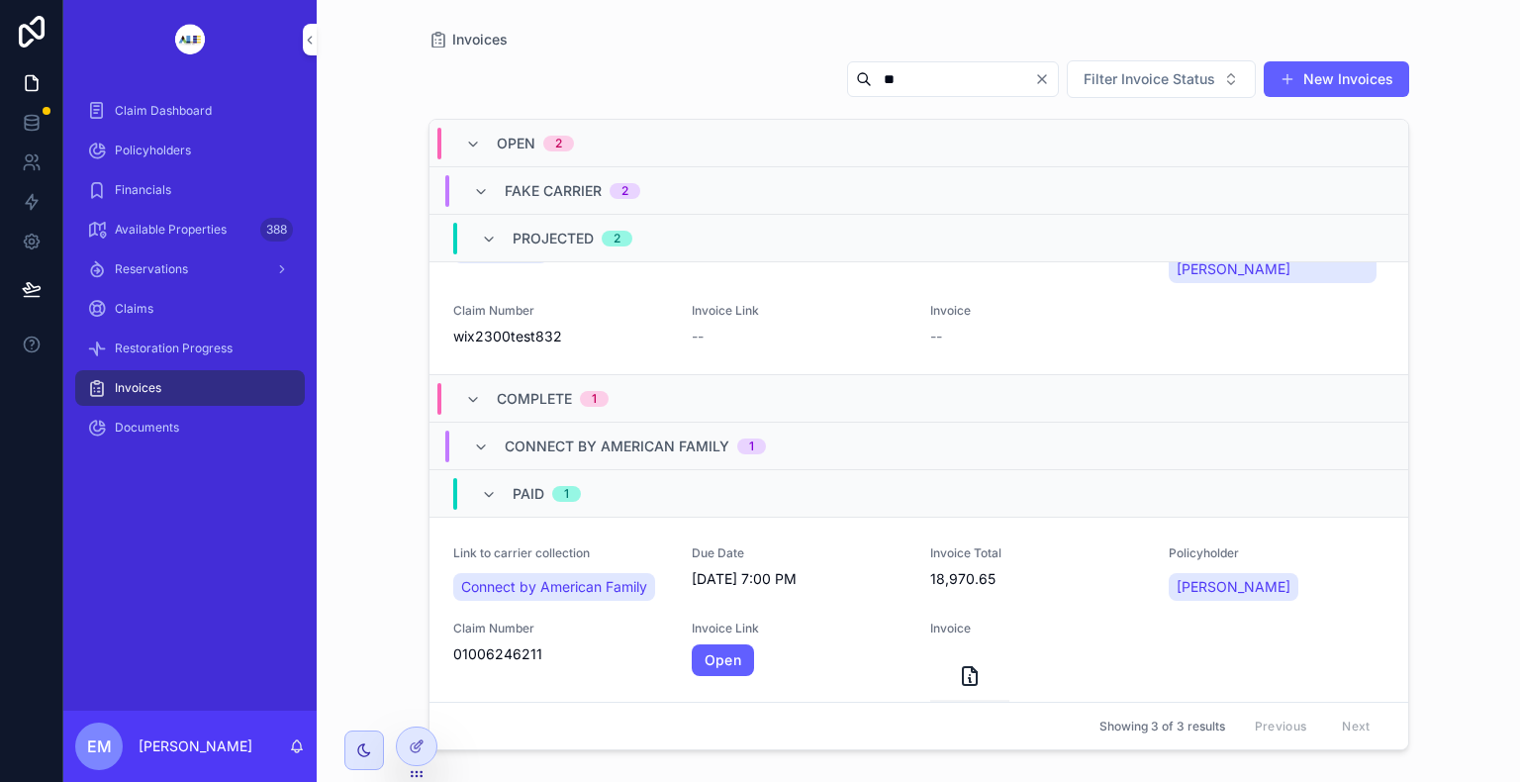
scroll to position [305, 0]
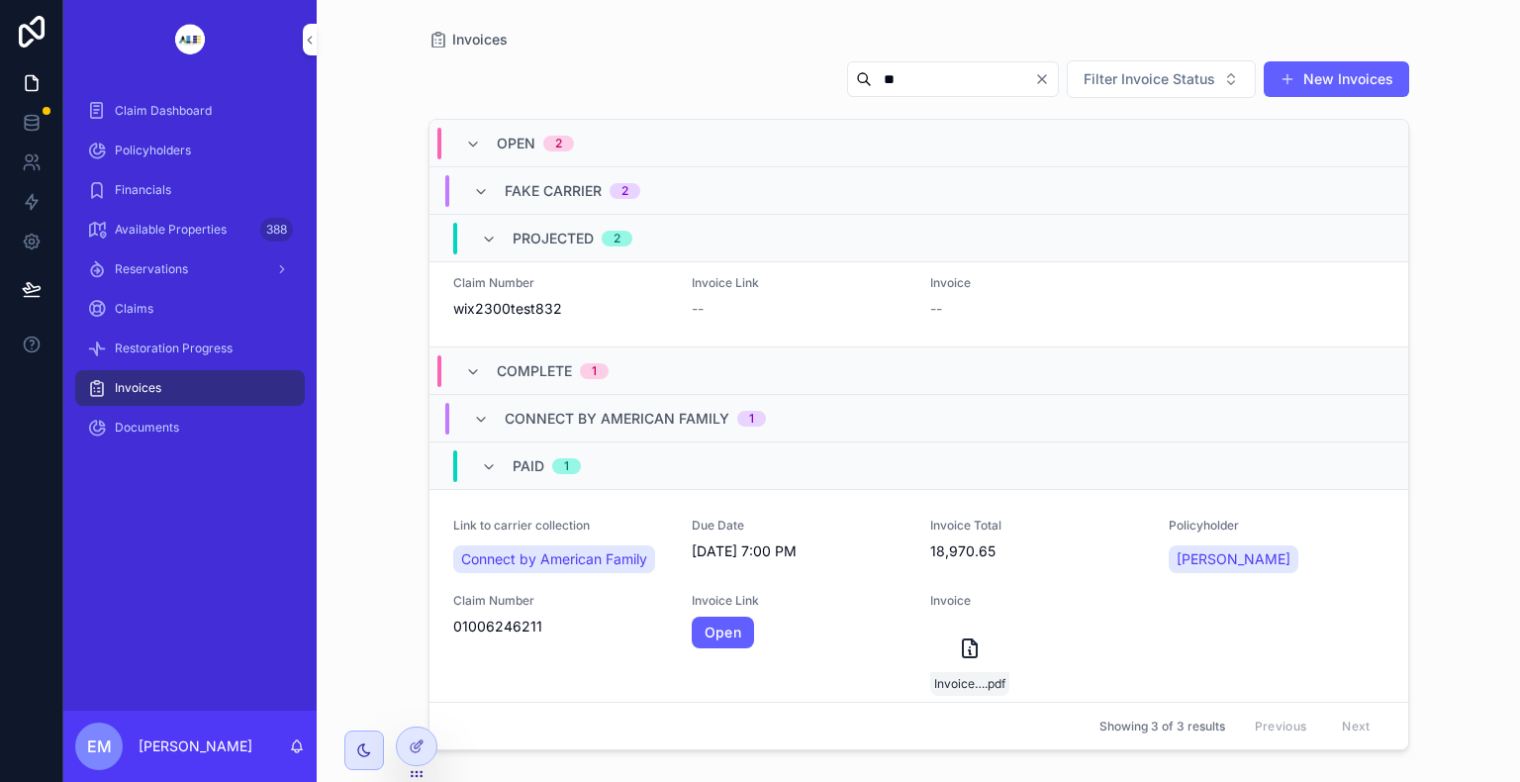
click at [206, 144] on div "Policyholders" at bounding box center [190, 151] width 206 height 32
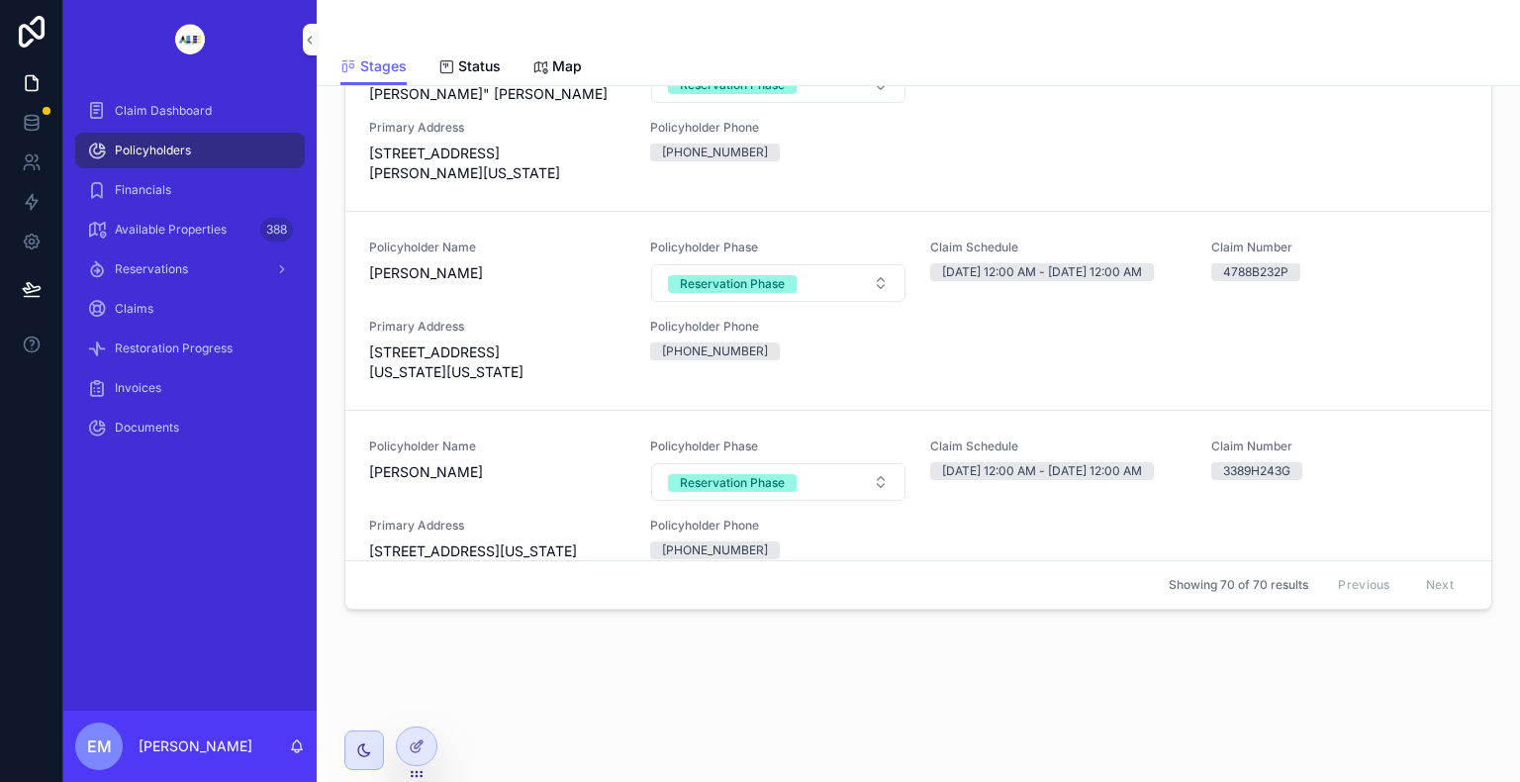
scroll to position [831, 0]
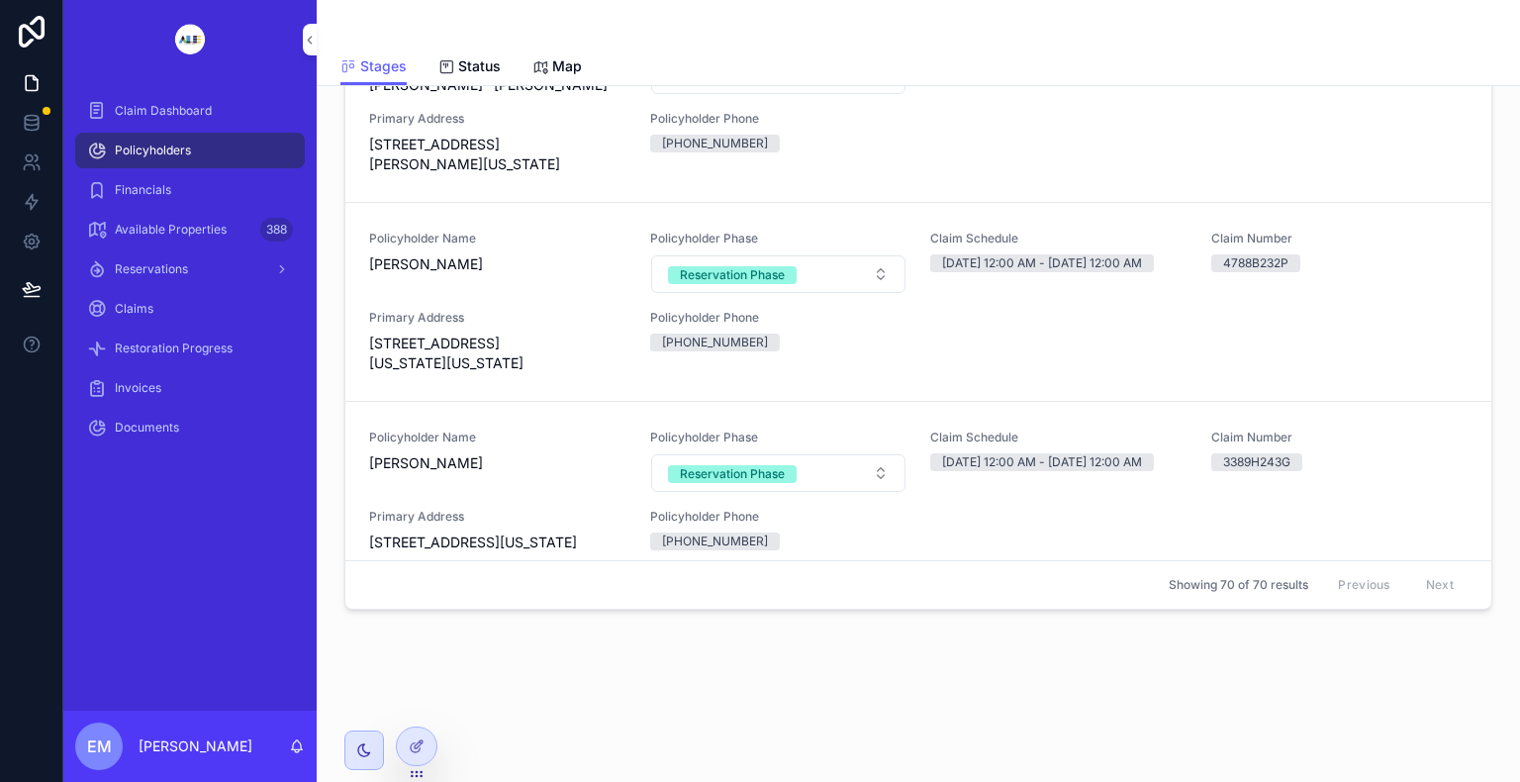
click at [414, 246] on span "Policyholder Name" at bounding box center [497, 239] width 257 height 16
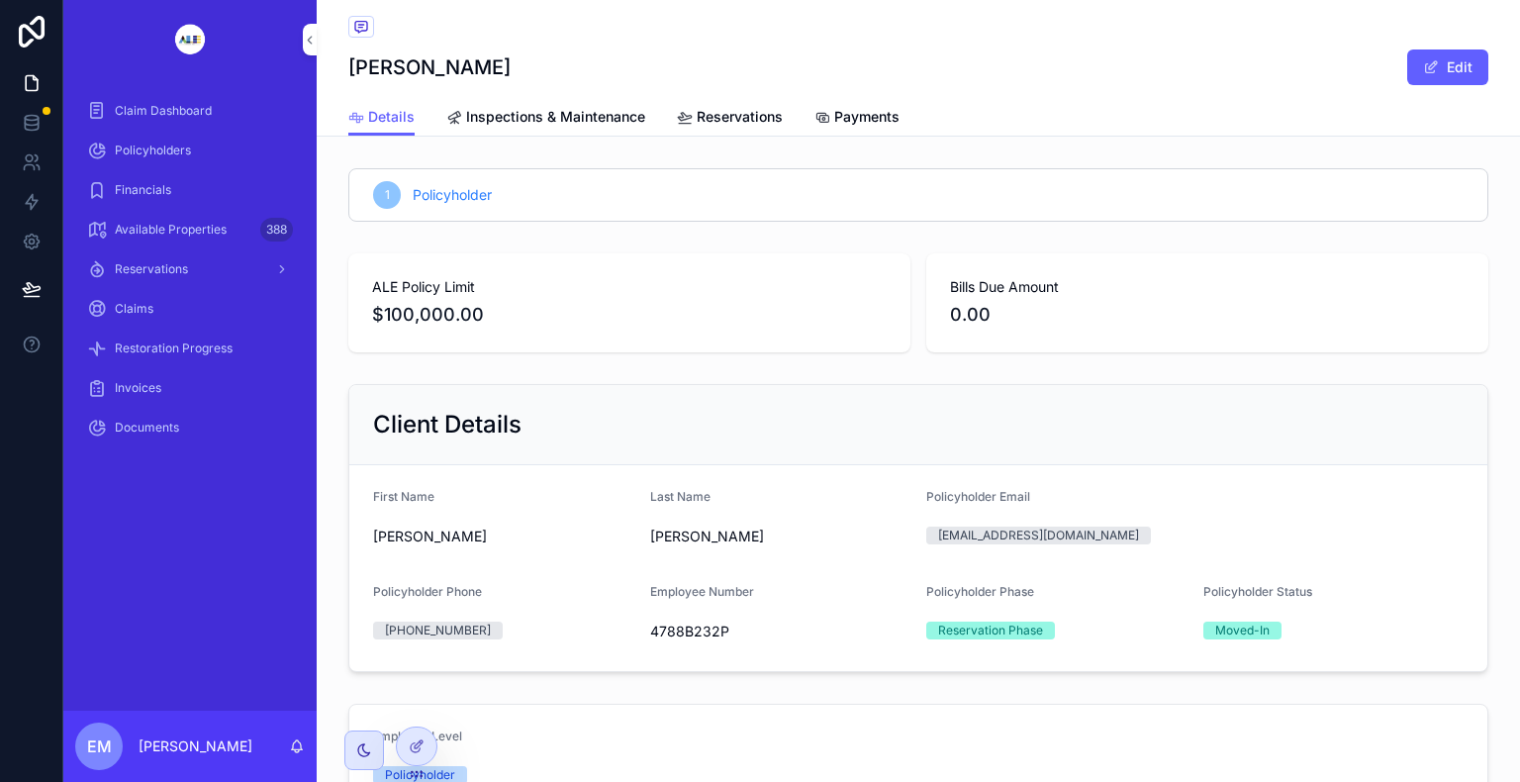
click at [1519, 772] on div at bounding box center [1519, 391] width 1 height 782
click at [855, 120] on span "Payments" at bounding box center [866, 117] width 65 height 20
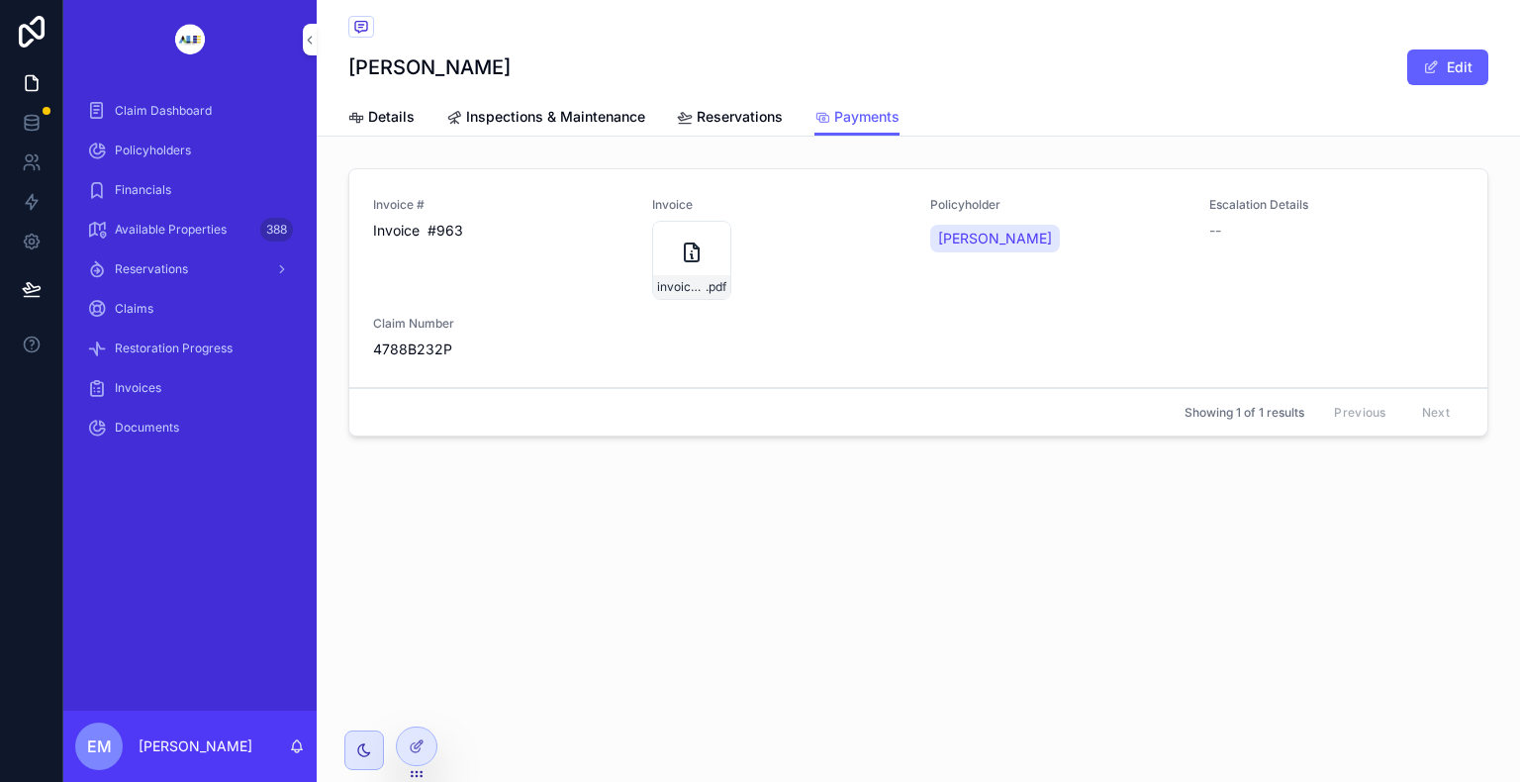
click at [139, 390] on span "Invoices" at bounding box center [138, 388] width 47 height 16
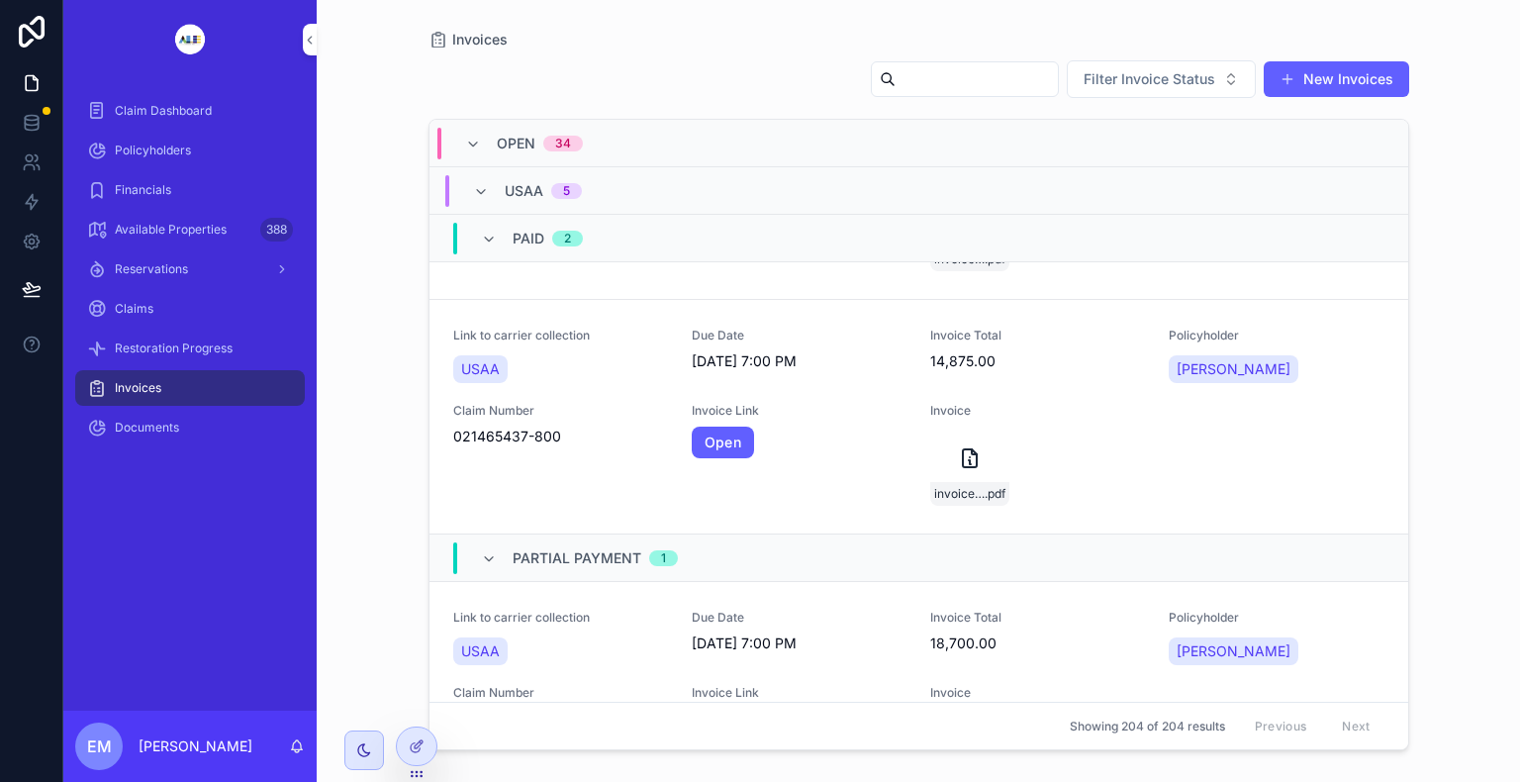
scroll to position [277, 0]
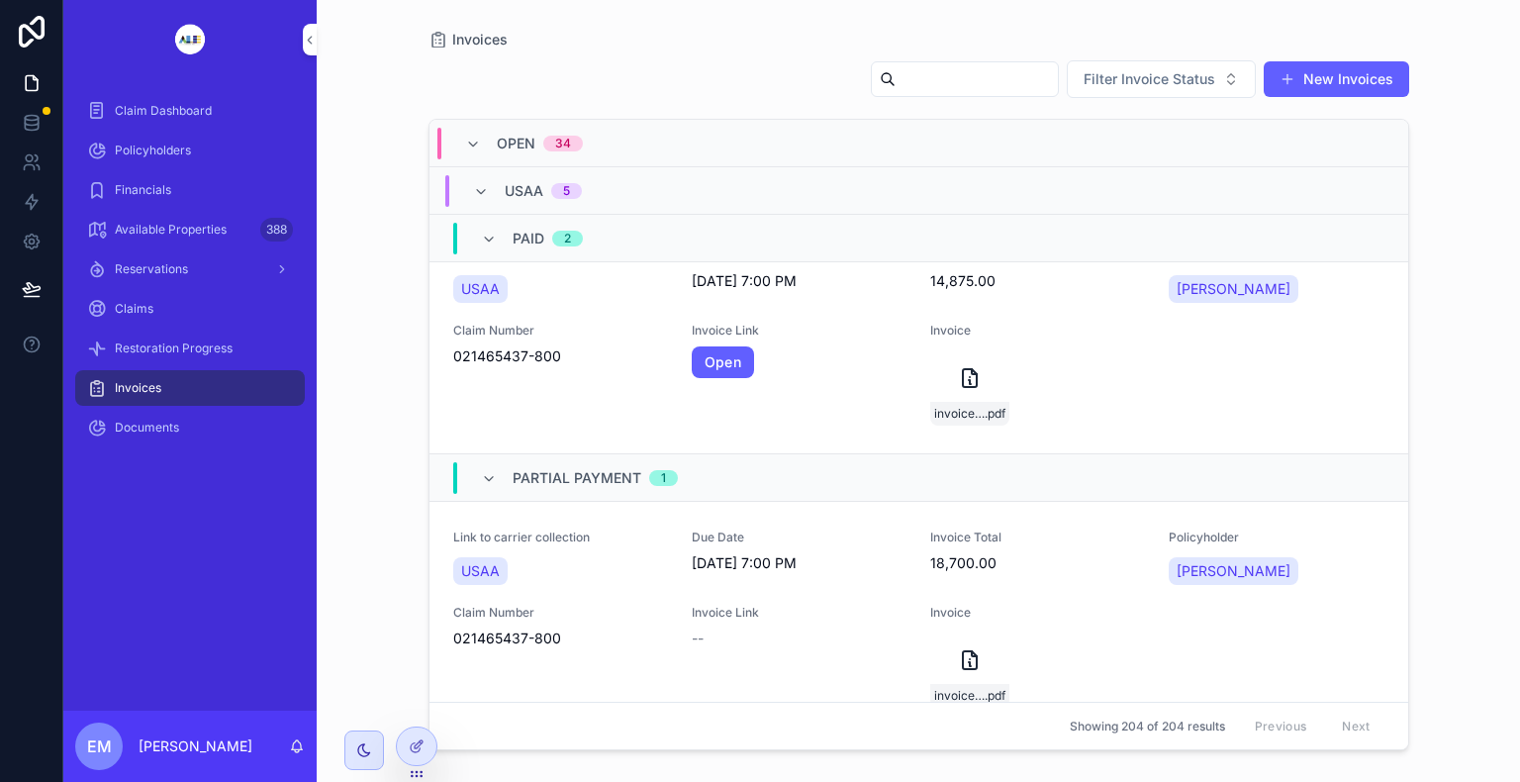
click at [956, 76] on input "scrollable content" at bounding box center [977, 79] width 162 height 28
type input "*"
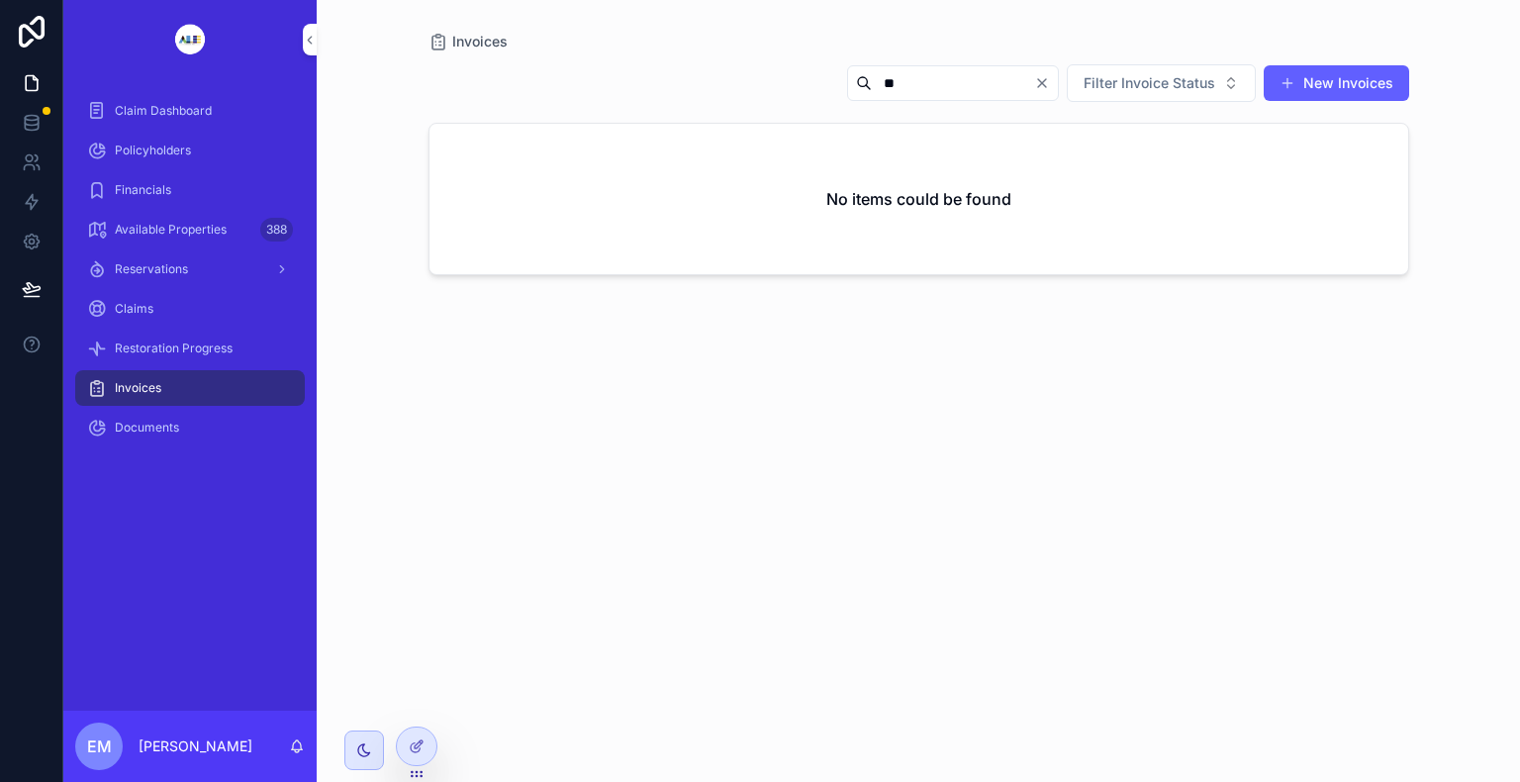
type input "*"
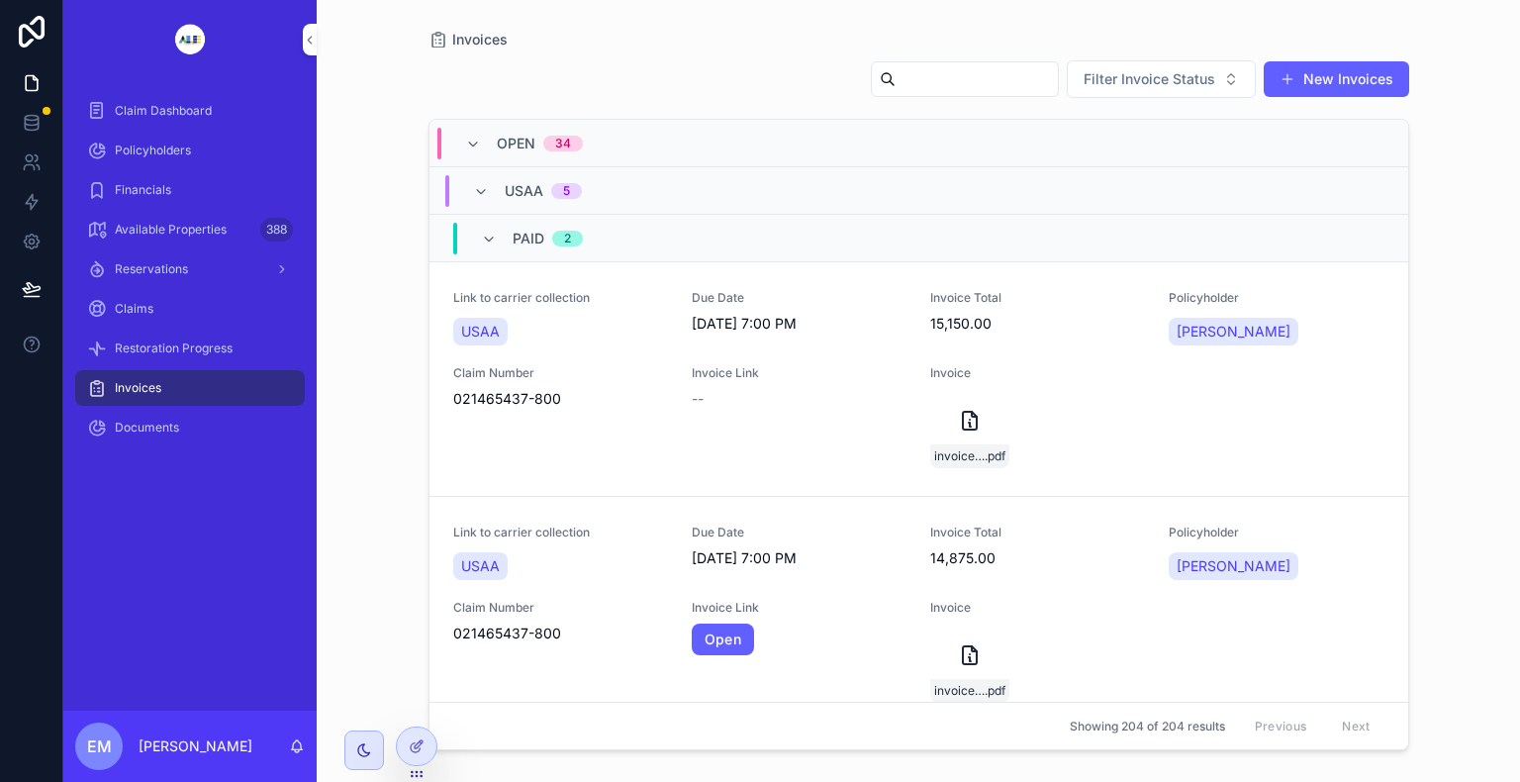
click at [931, 77] on input "scrollable content" at bounding box center [977, 79] width 162 height 28
type input "*"
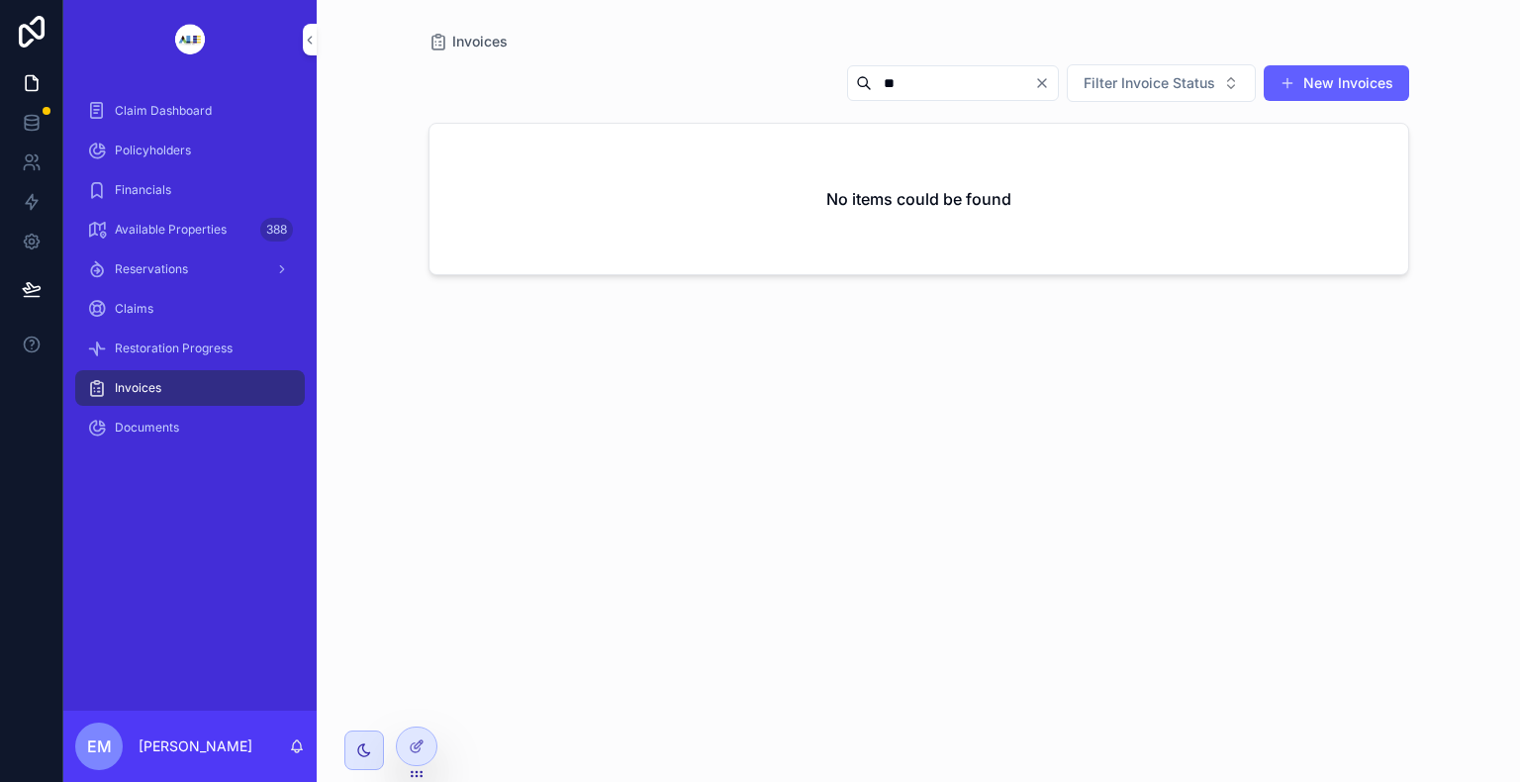
type input "*"
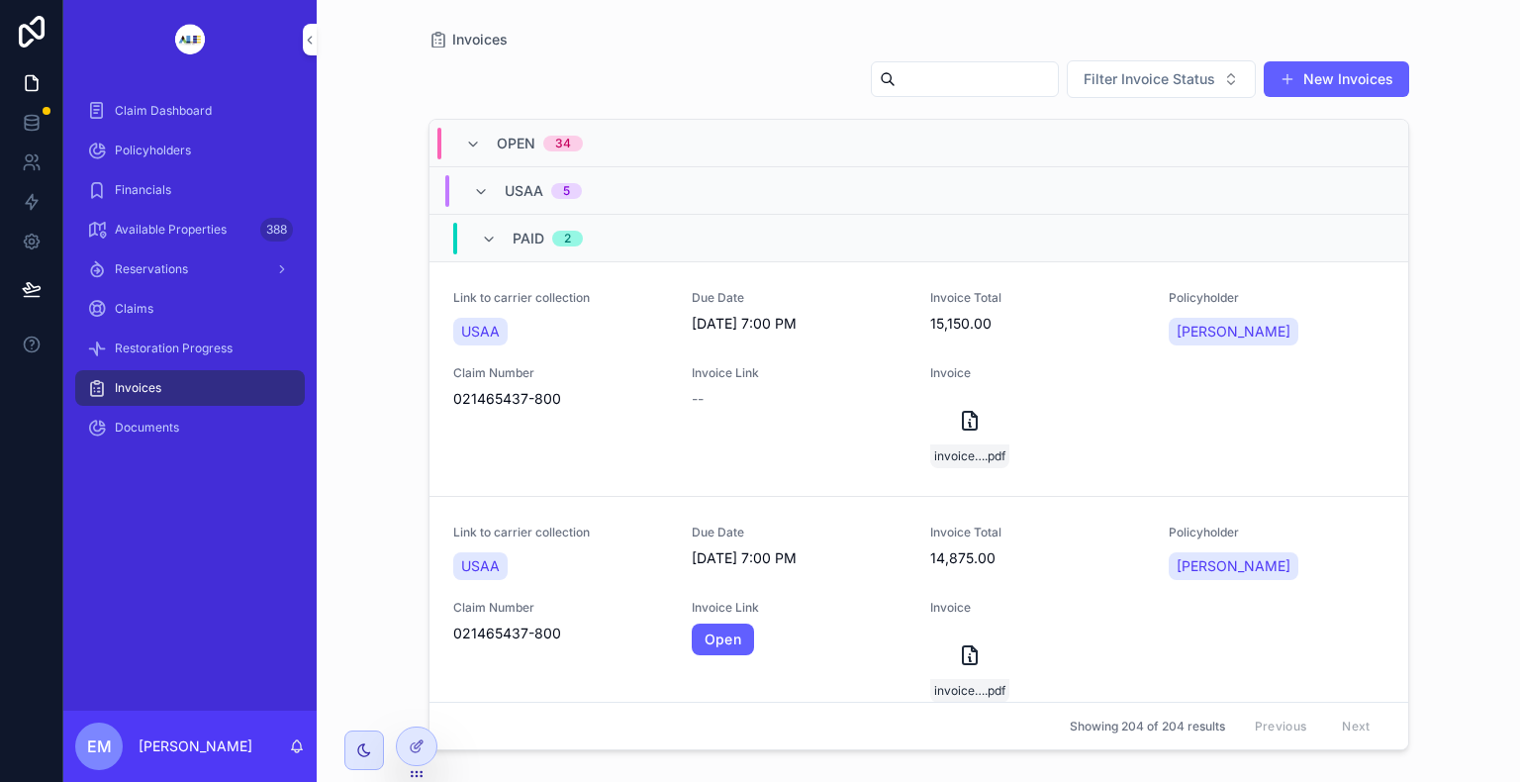
click at [230, 137] on div "Policyholders" at bounding box center [190, 151] width 206 height 32
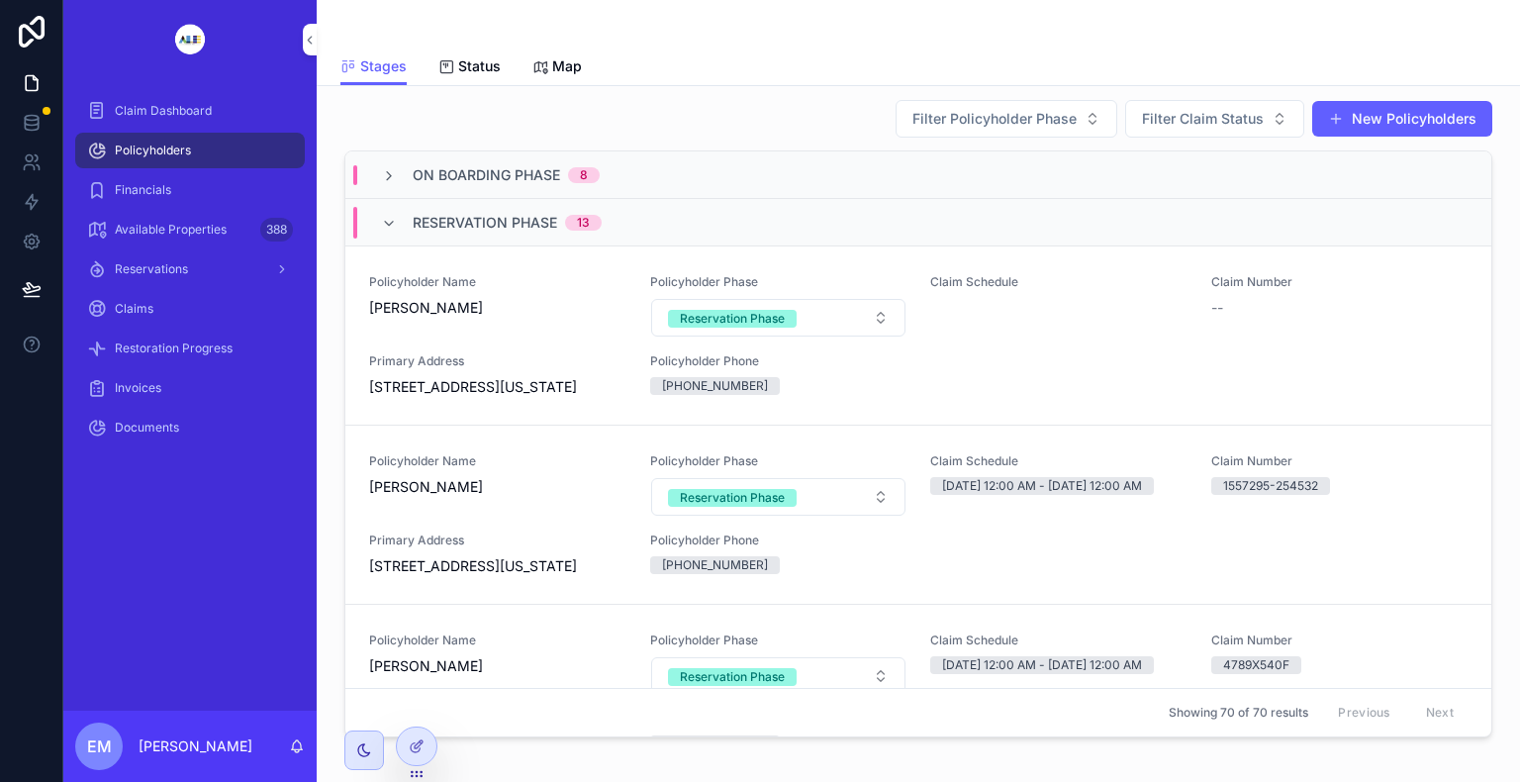
scroll to position [79, 0]
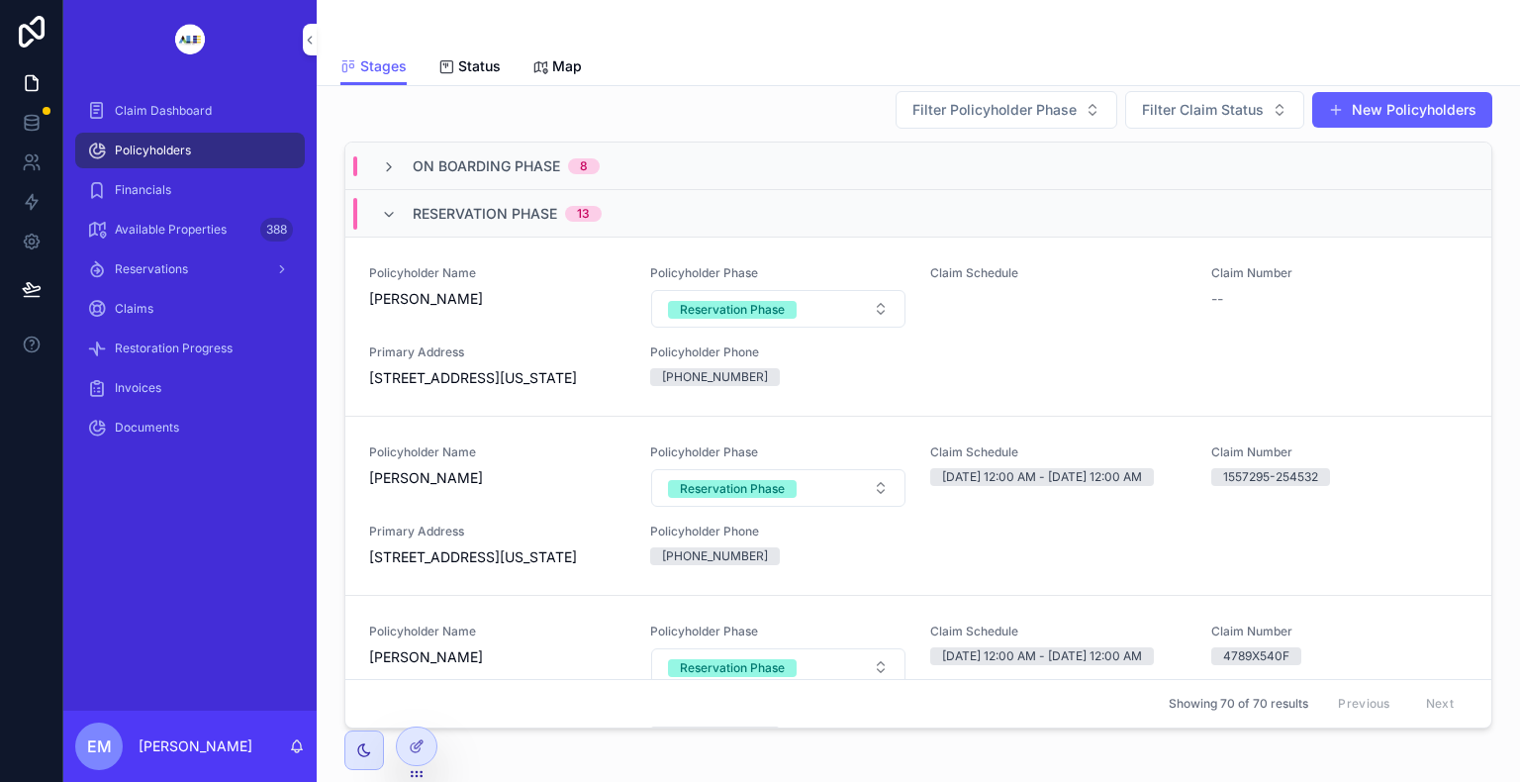
click at [1477, 727] on div "Filter Policyholder Phase Filter Claim Status New Policyholders On Boarding Pha…" at bounding box center [919, 413] width 1172 height 662
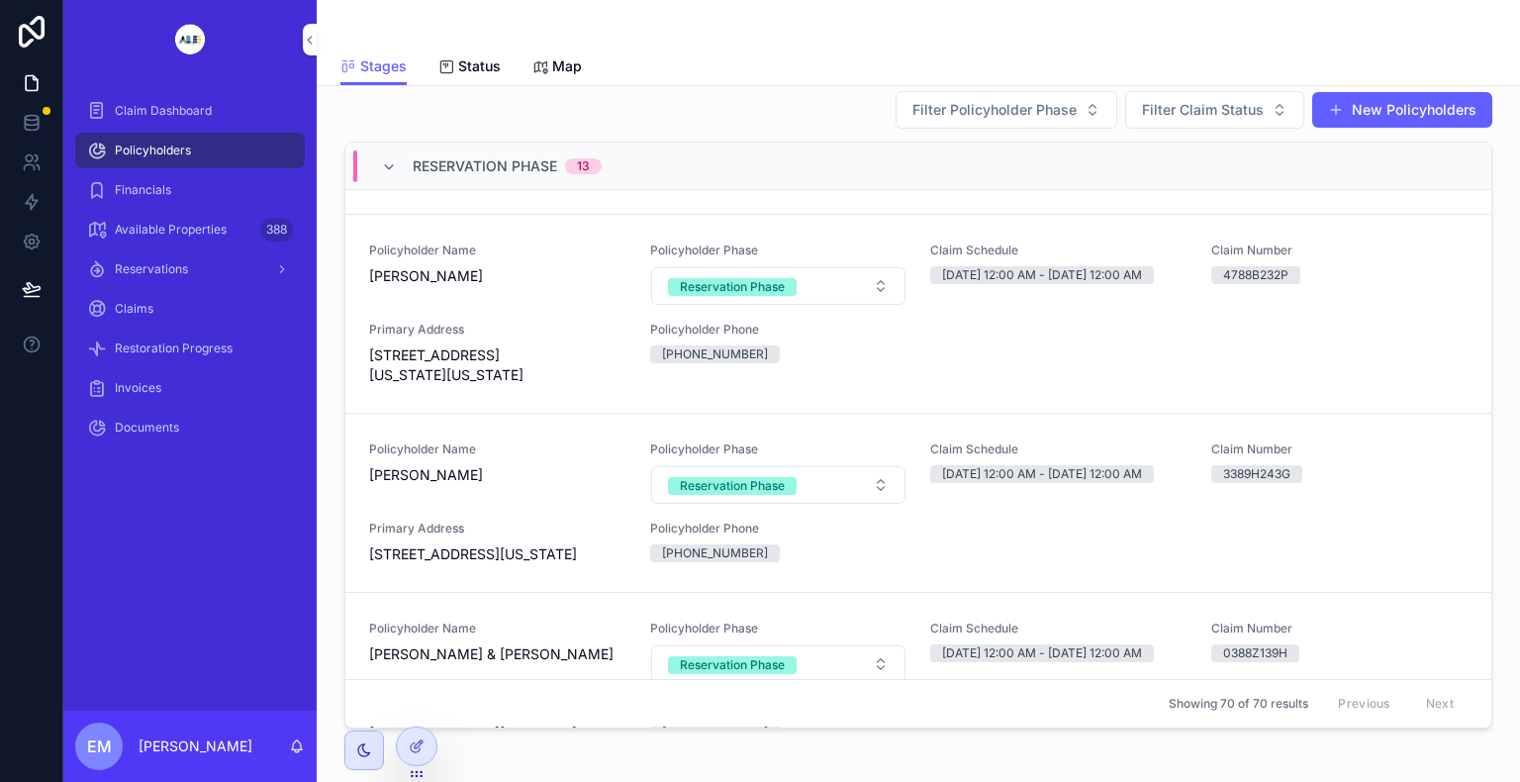
scroll to position [990, 0]
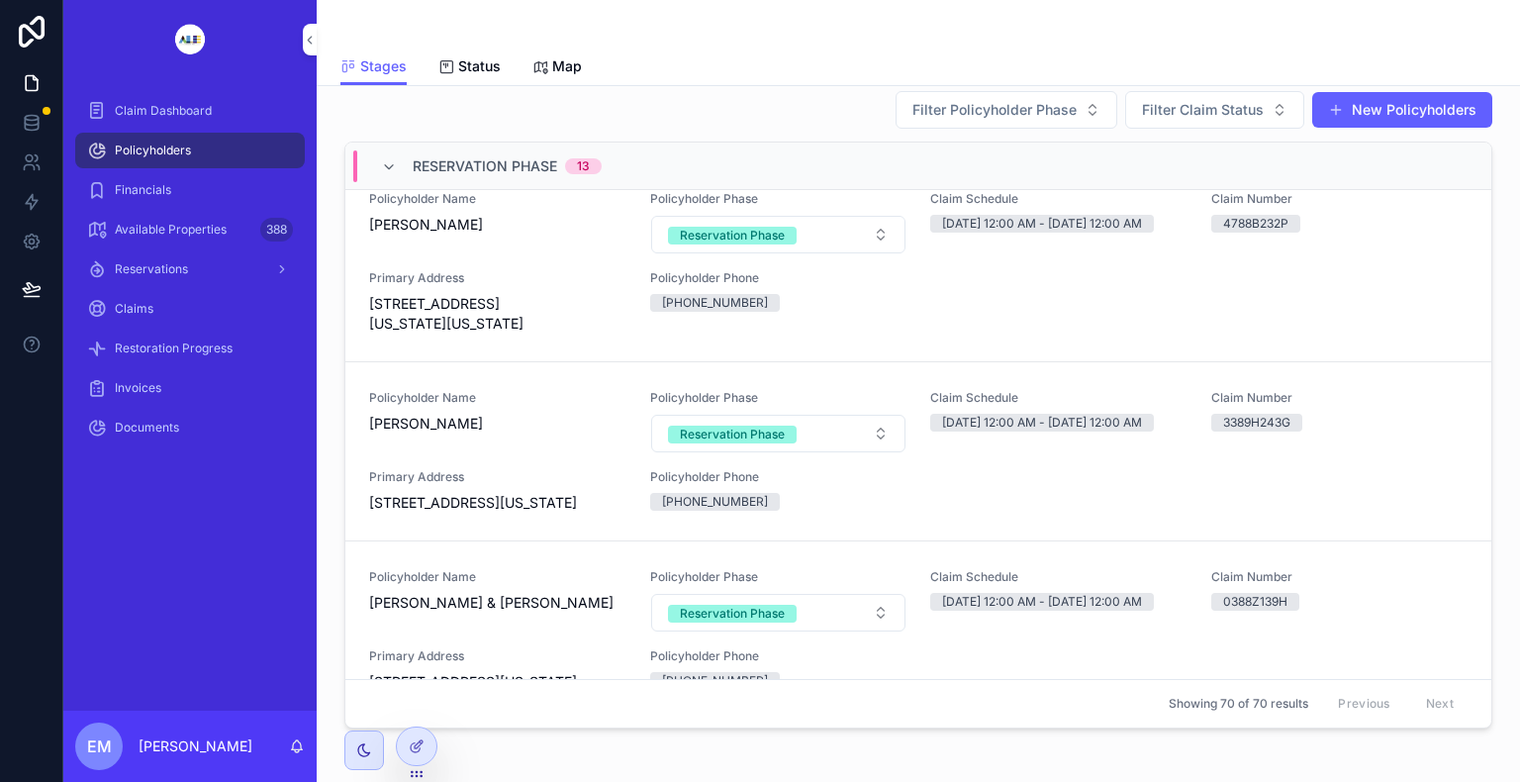
click at [408, 254] on div "Policyholder Name [PERSON_NAME]" at bounding box center [497, 222] width 257 height 63
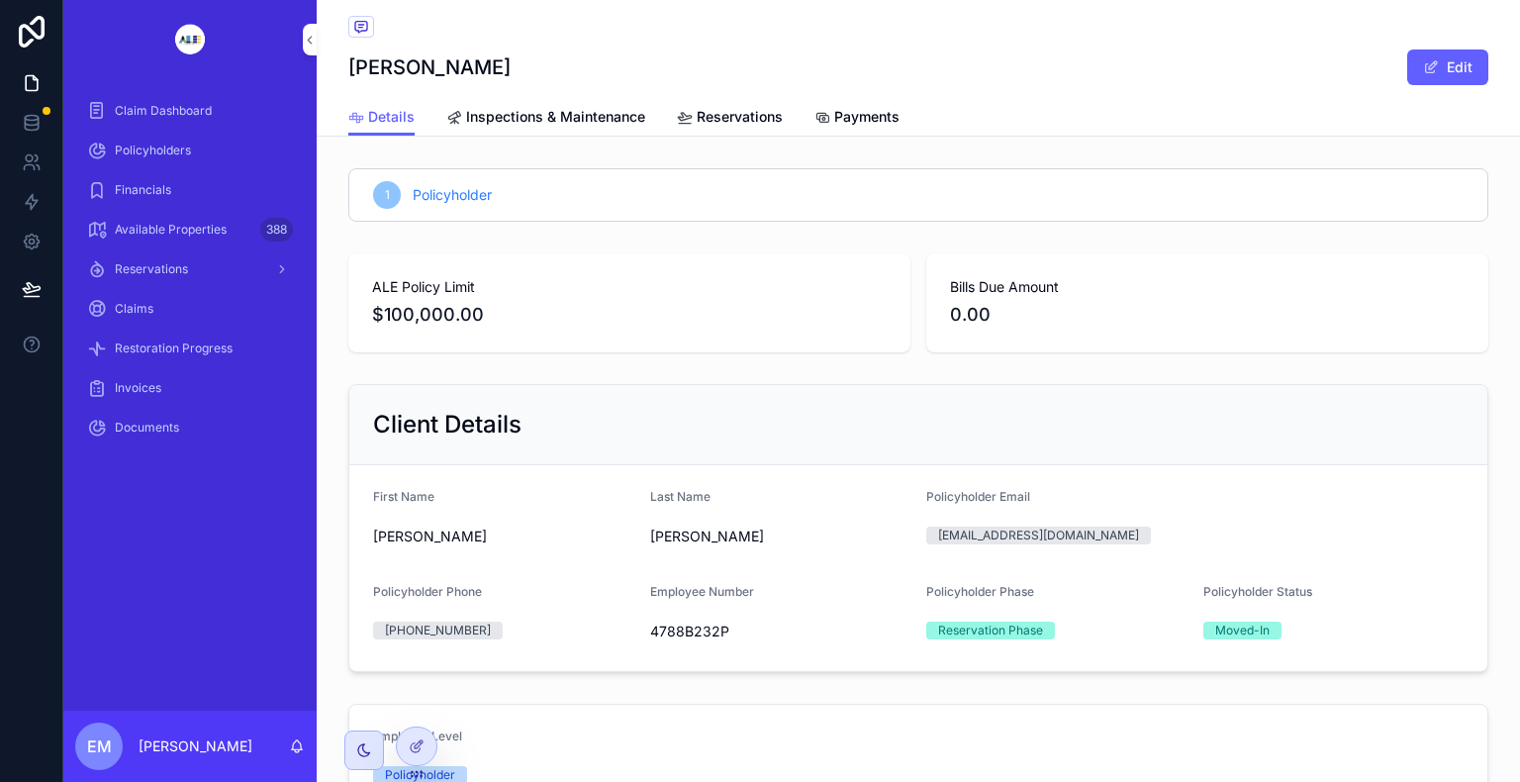
click at [1058, 307] on span "0.00" at bounding box center [1207, 315] width 515 height 28
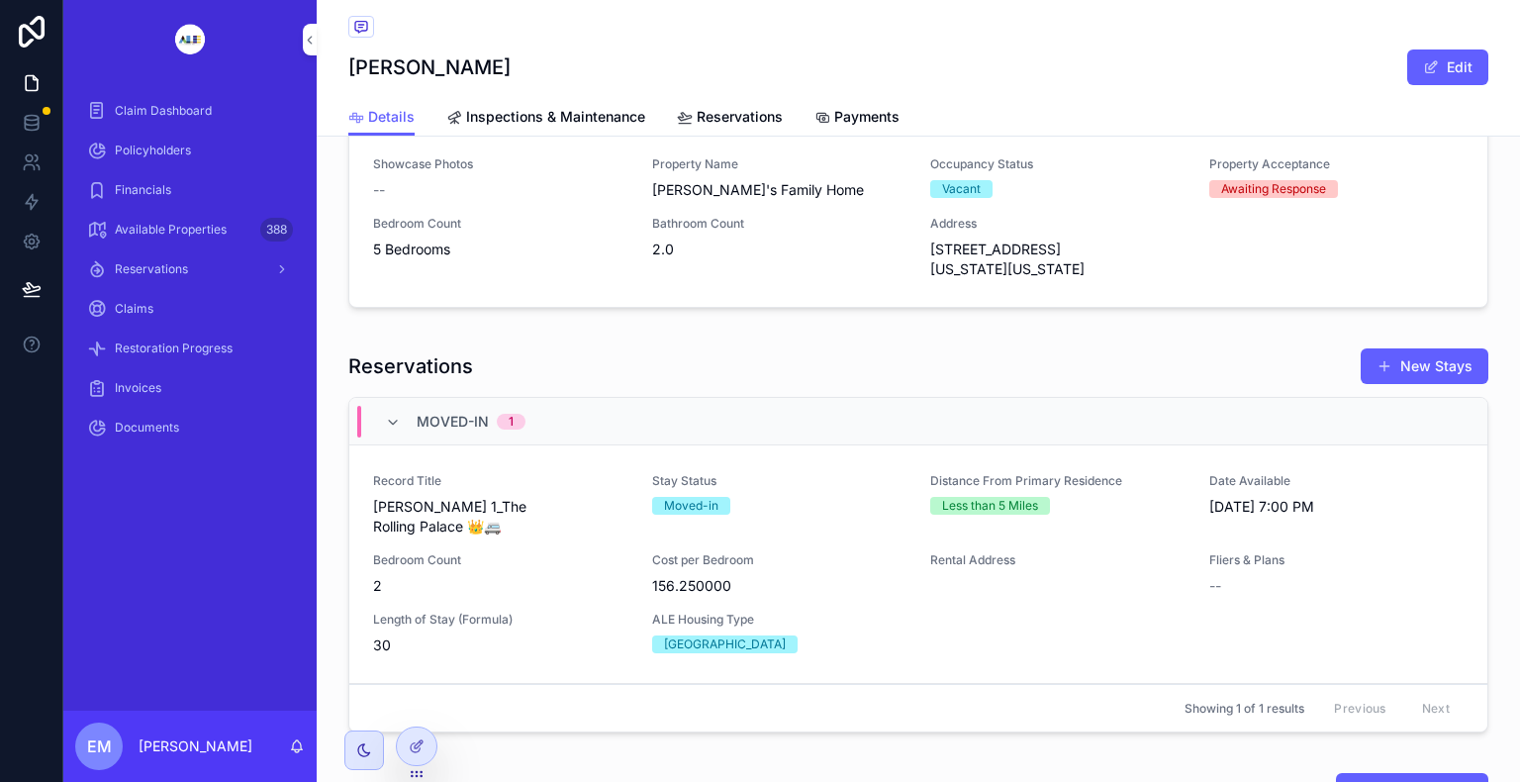
scroll to position [2059, 0]
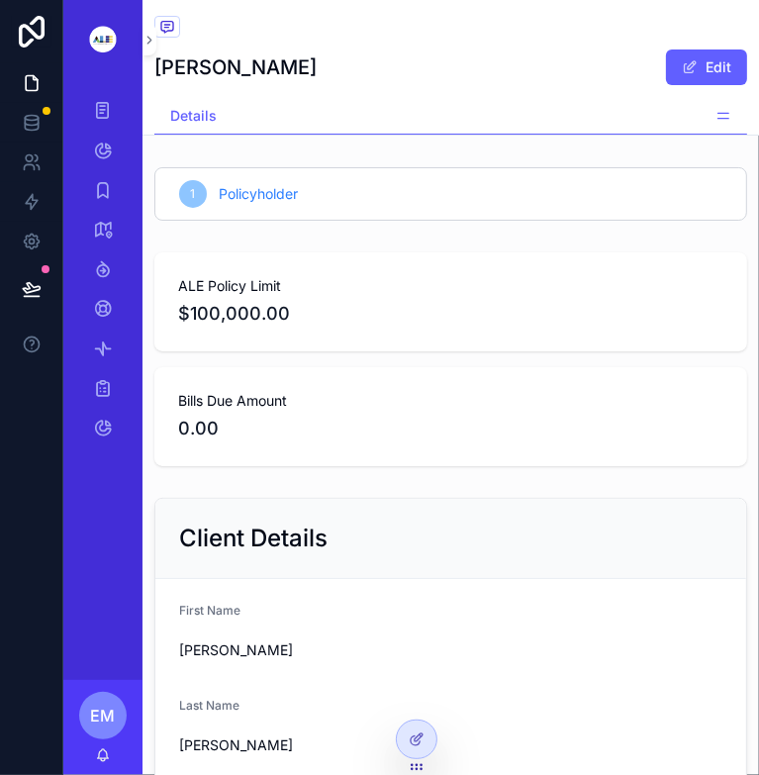
click at [0, 0] on span "Payments" at bounding box center [0, 0] width 0 height 0
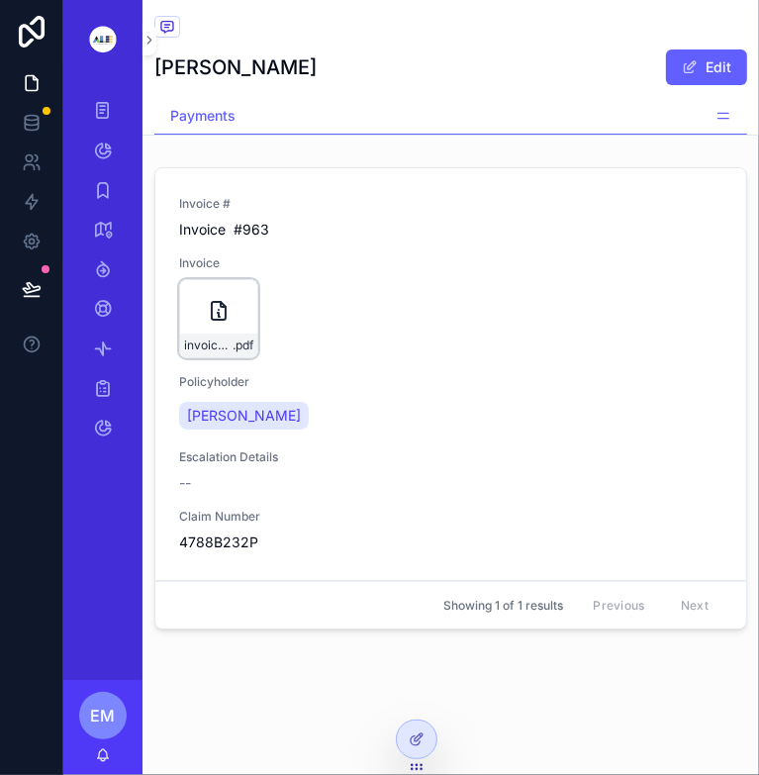
click at [258, 279] on div "invoice_3482-(1) .pdf" at bounding box center [218, 318] width 79 height 79
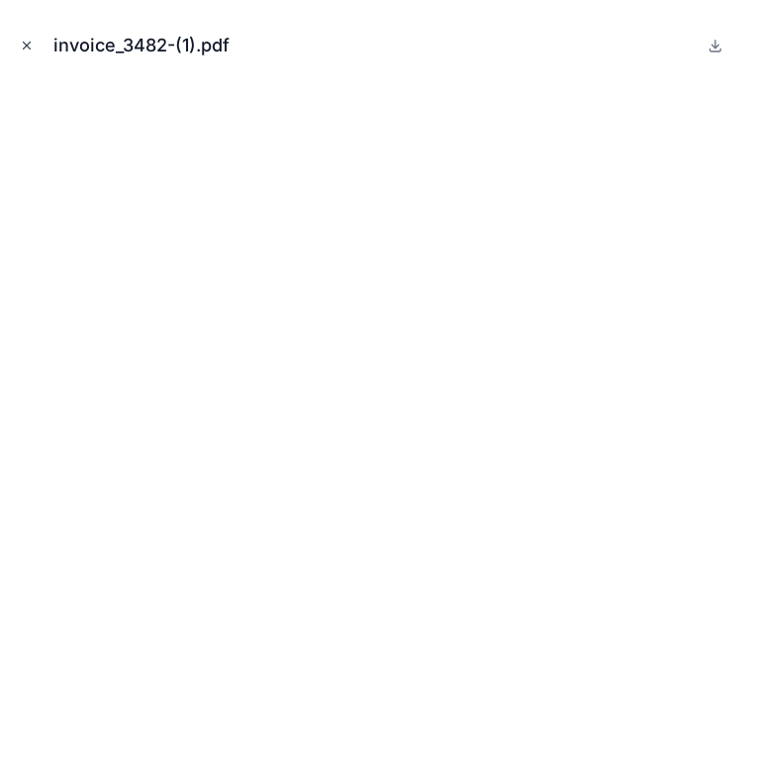
click at [28, 43] on icon "Close modal" at bounding box center [27, 46] width 14 height 14
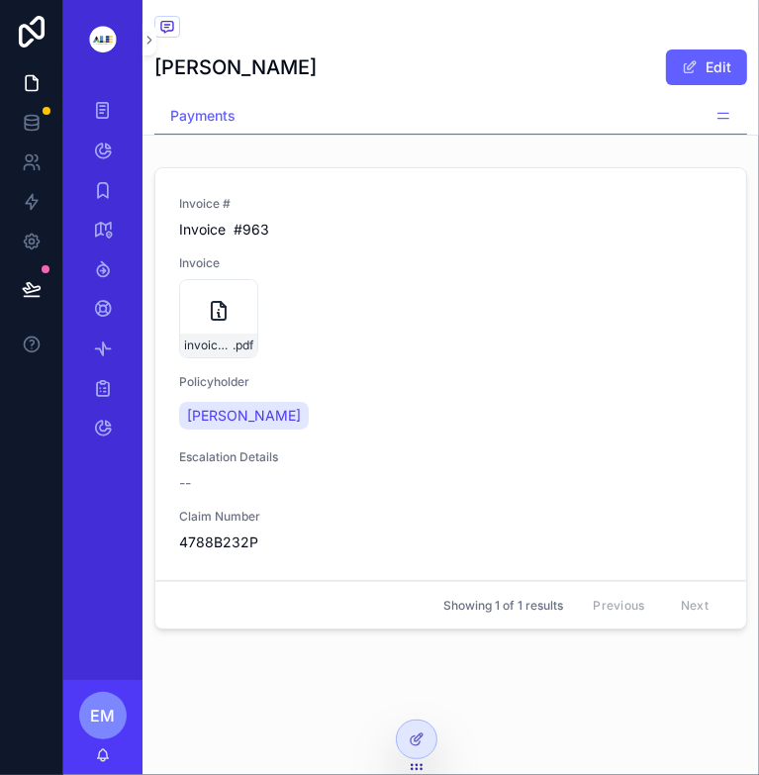
click at [0, 0] on span "Details" at bounding box center [0, 0] width 0 height 0
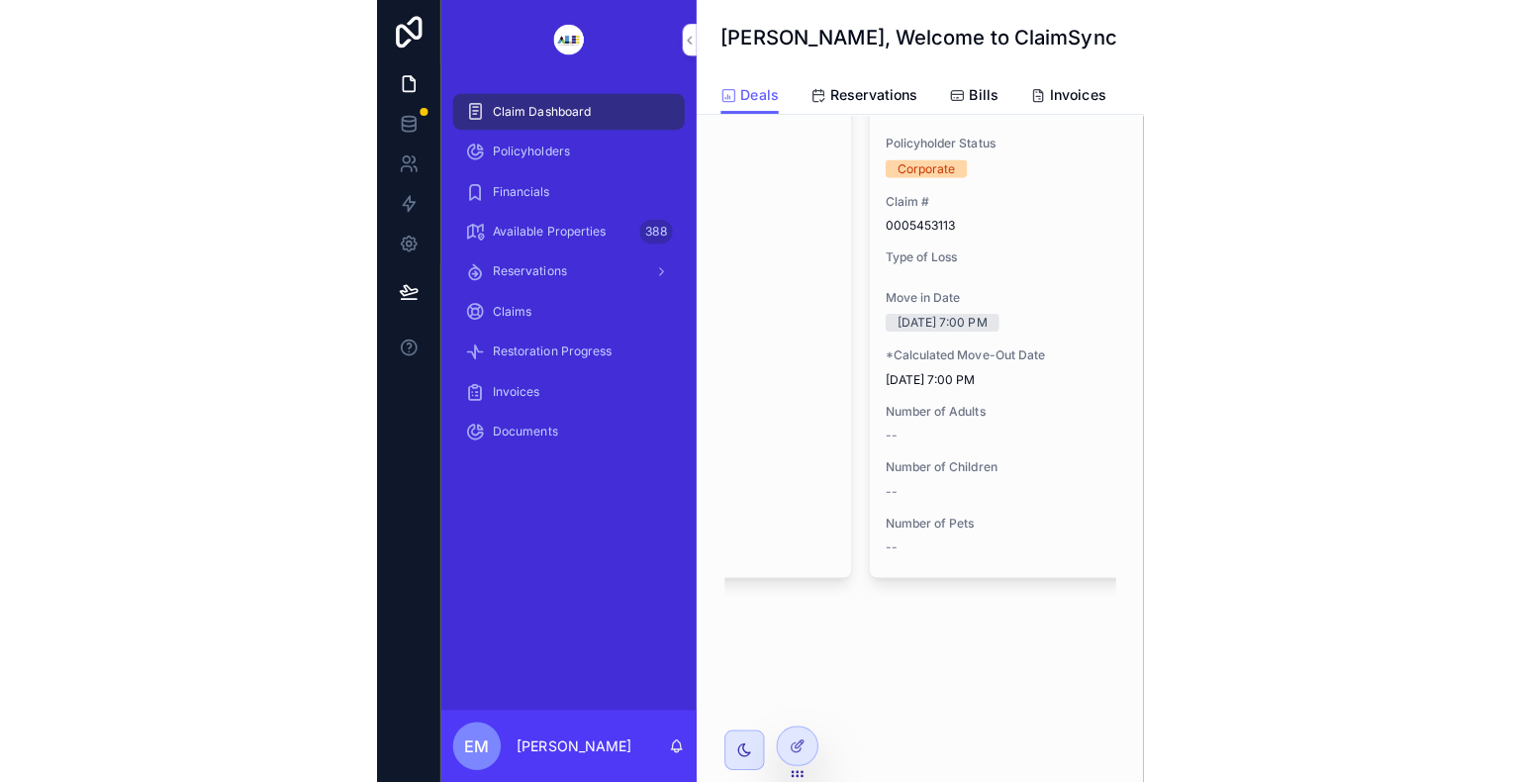
scroll to position [0, 709]
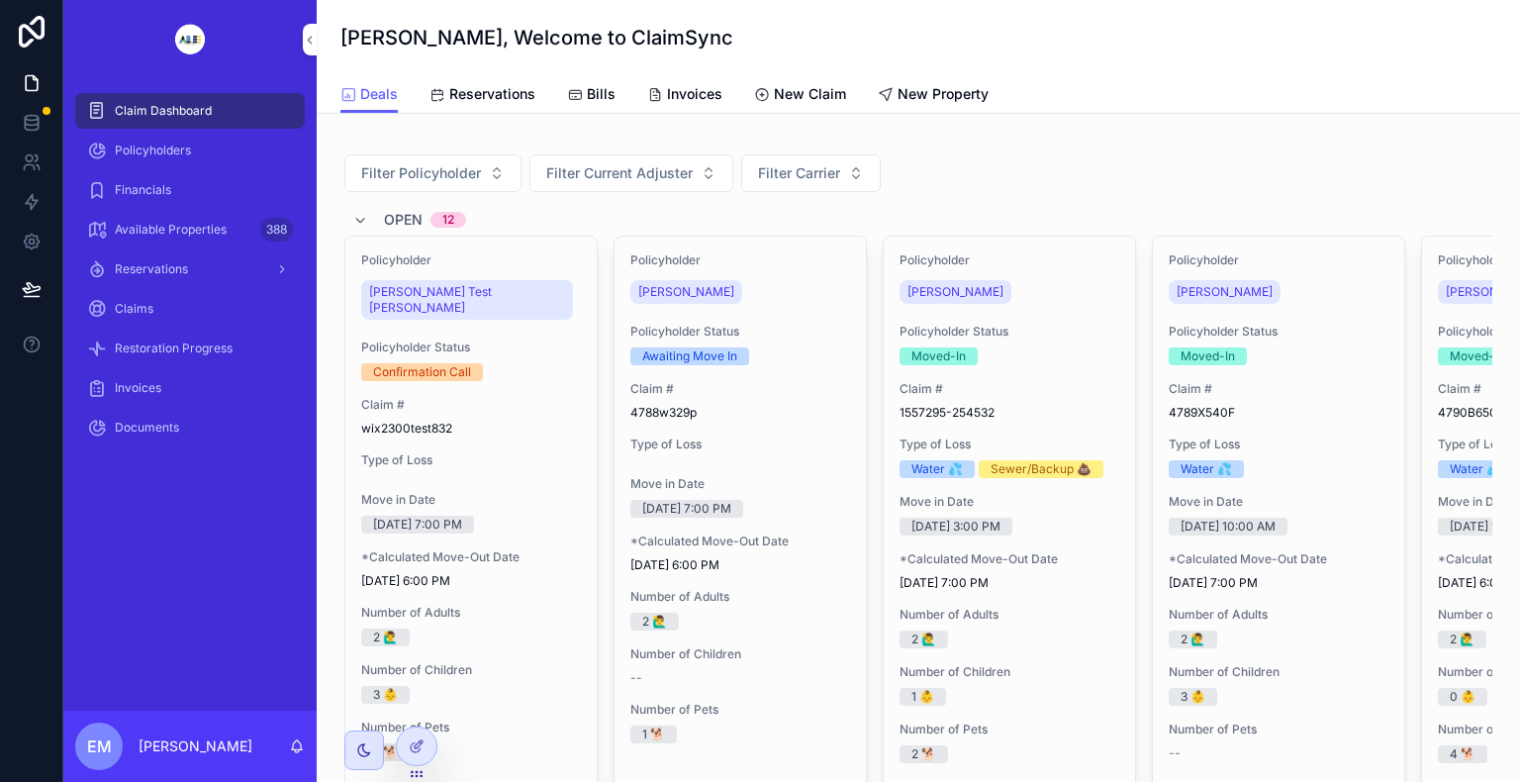
scroll to position [99, 0]
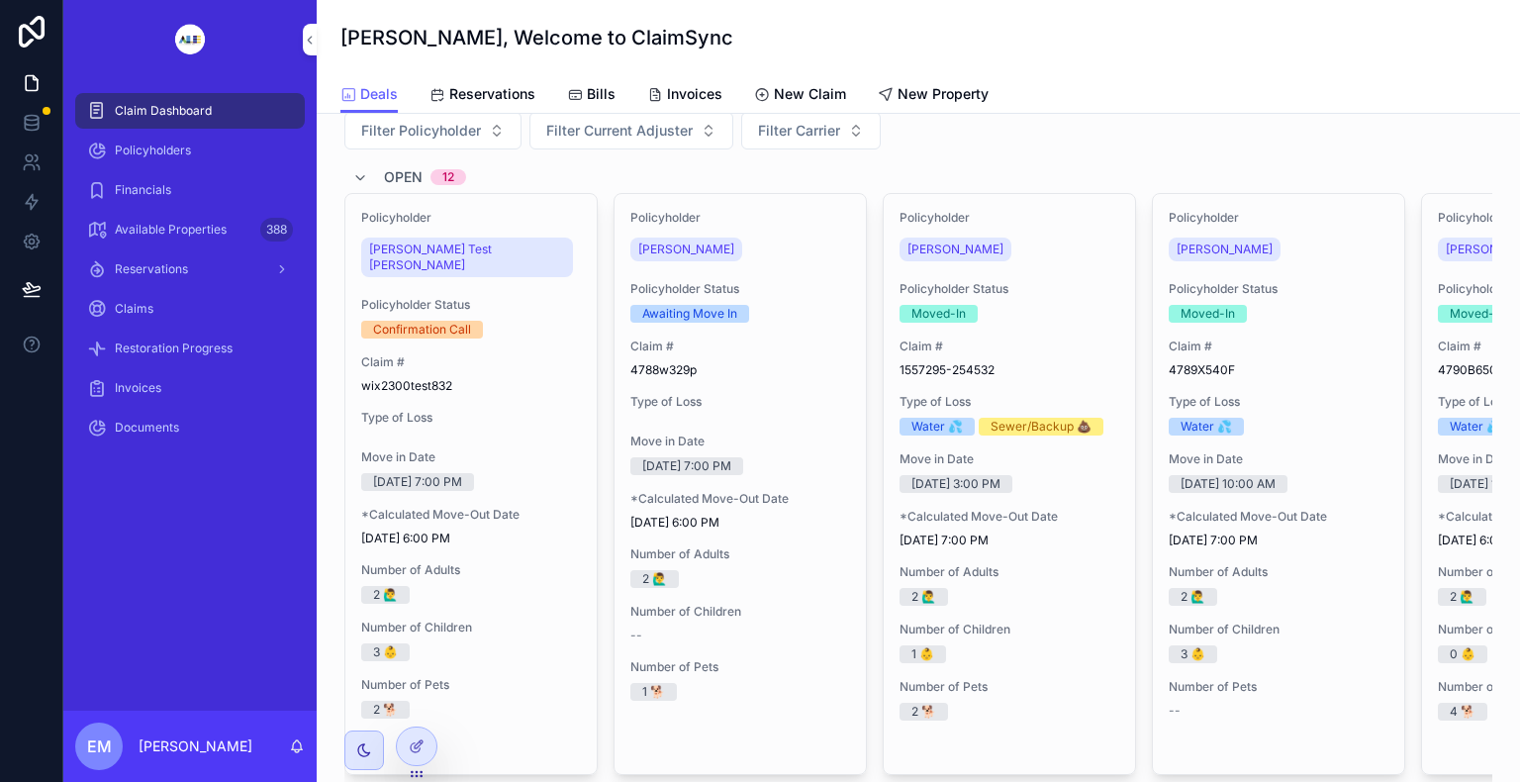
click at [129, 139] on div "Policyholders" at bounding box center [190, 151] width 206 height 32
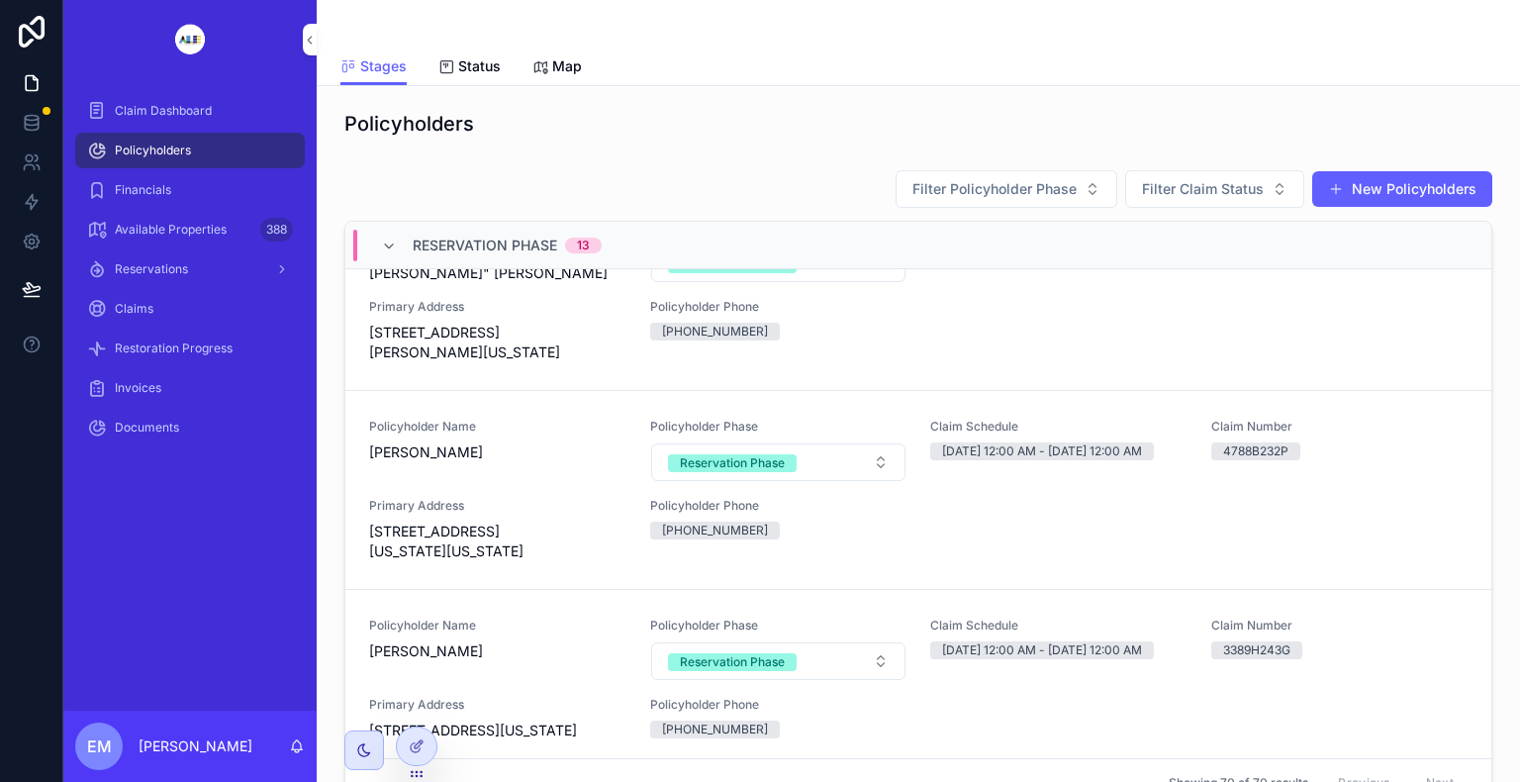
scroll to position [1053, 0]
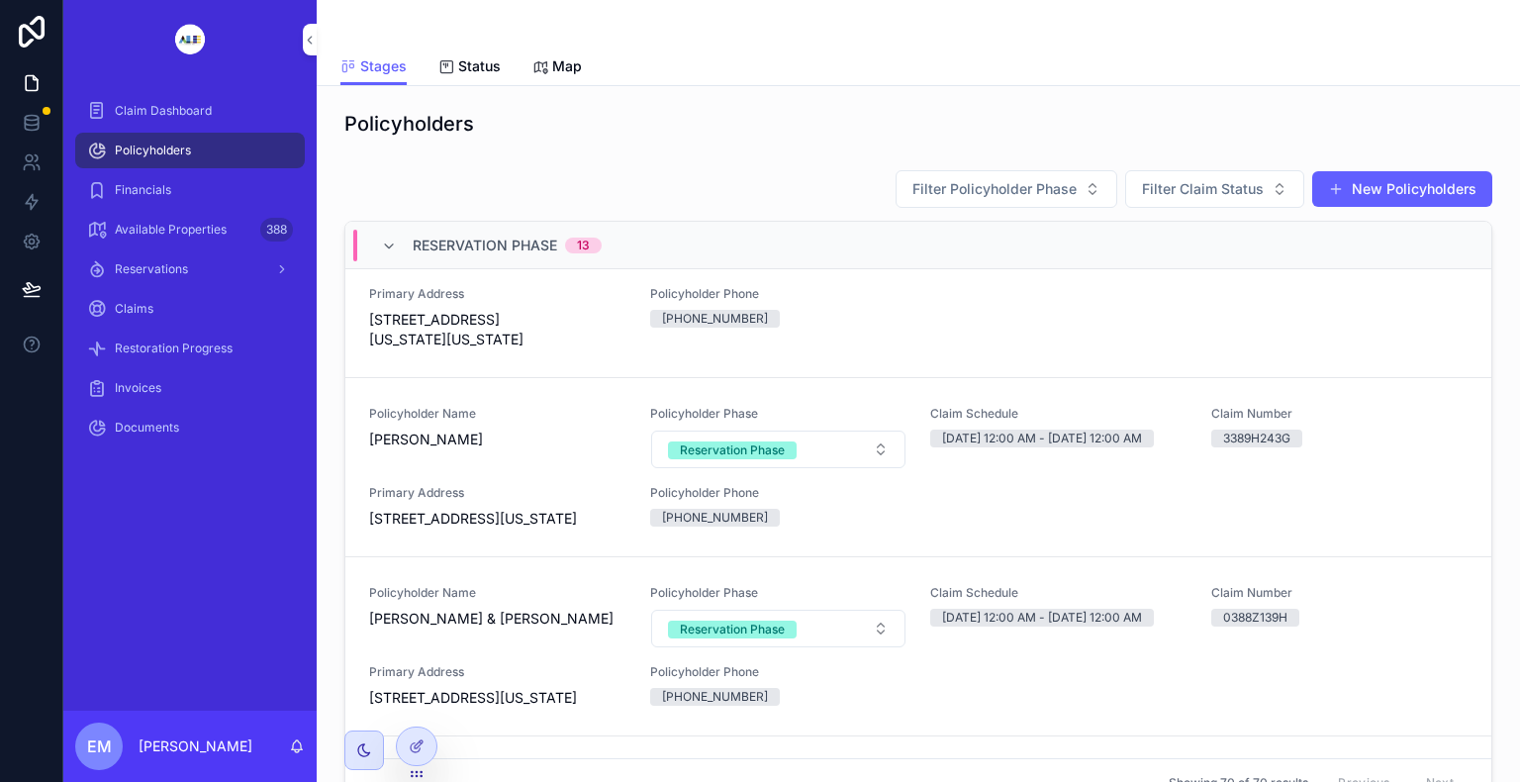
click at [419, 250] on div "Policyholder Name [PERSON_NAME]" at bounding box center [497, 229] width 257 height 44
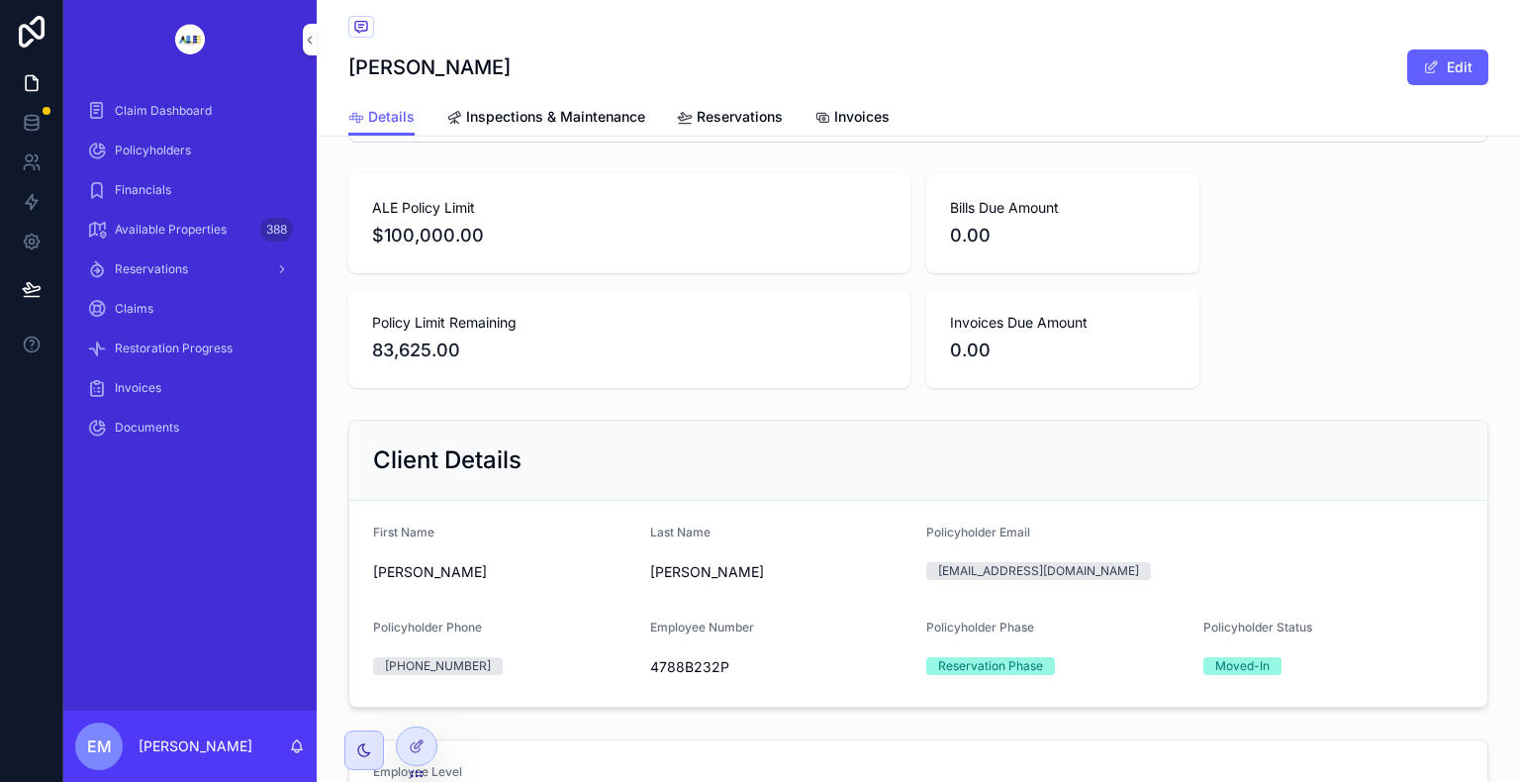
scroll to position [99, 0]
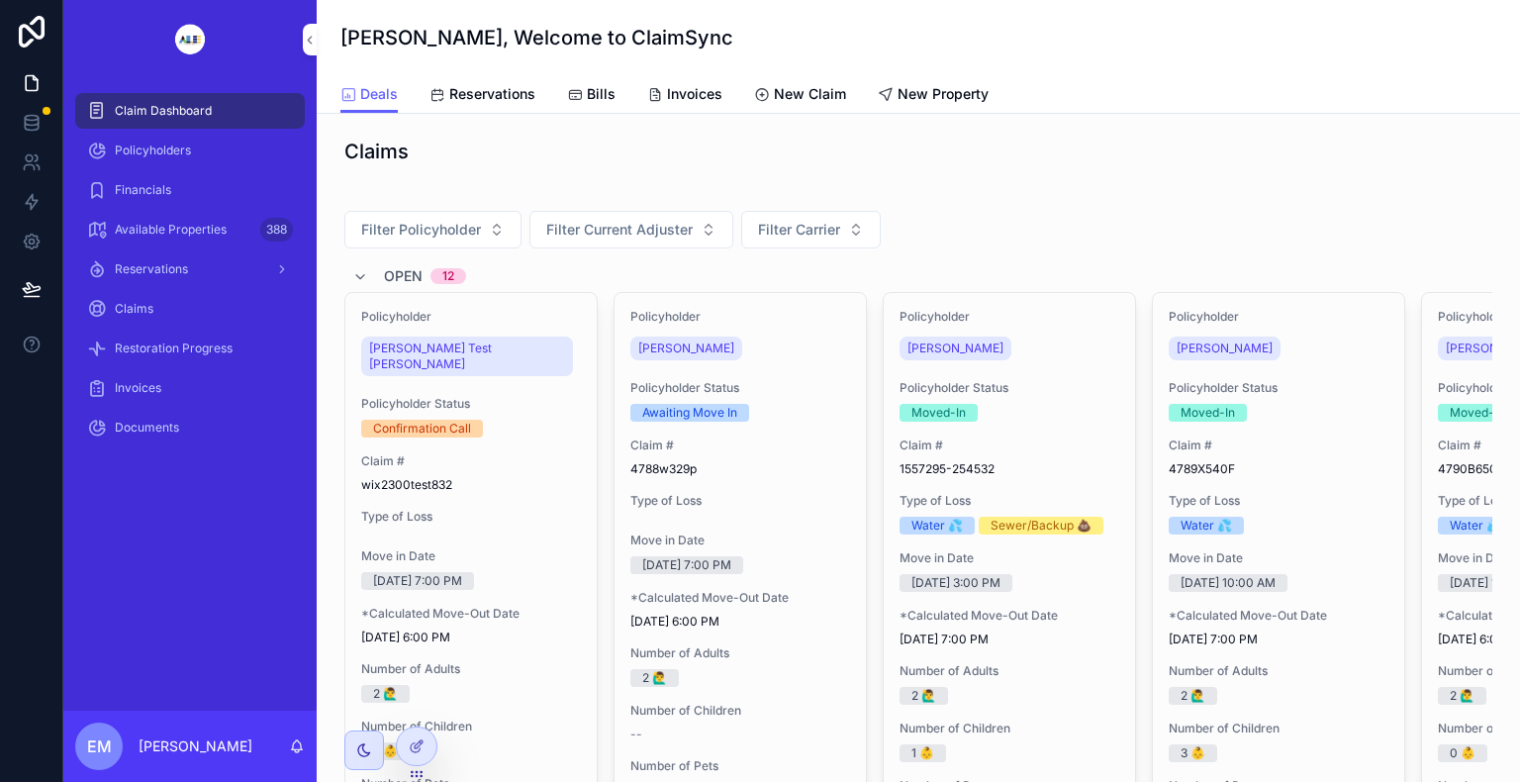
drag, startPoint x: 138, startPoint y: 153, endPoint x: 169, endPoint y: 153, distance: 31.7
click at [139, 151] on span "Policyholders" at bounding box center [153, 151] width 76 height 16
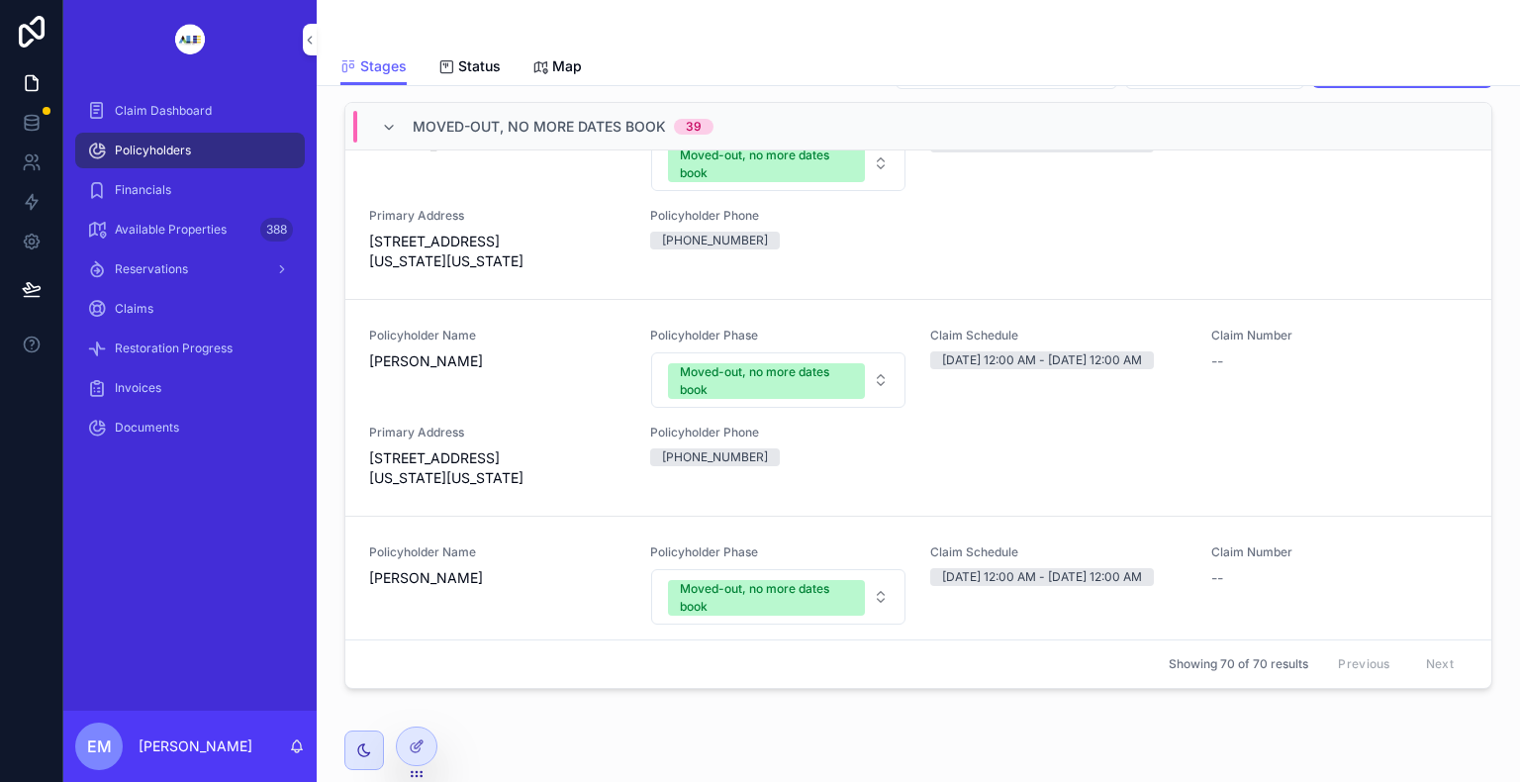
scroll to position [5400, 0]
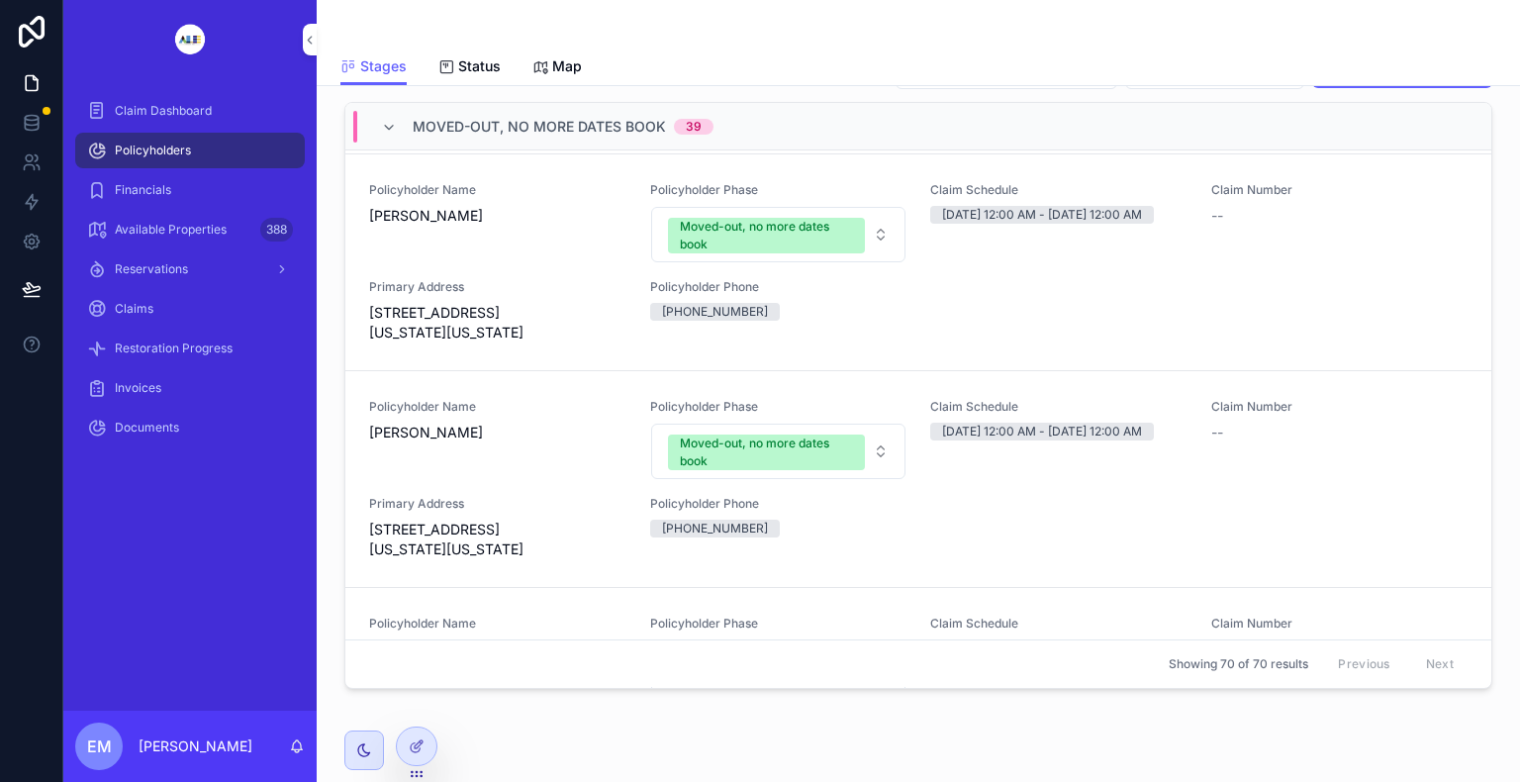
click at [179, 117] on span "Claim Dashboard" at bounding box center [163, 111] width 97 height 16
click at [179, 115] on span "Claim Dashboard" at bounding box center [163, 111] width 97 height 16
click at [174, 105] on span "Claim Dashboard" at bounding box center [163, 111] width 97 height 16
click at [175, 103] on span "Claim Dashboard" at bounding box center [163, 111] width 97 height 16
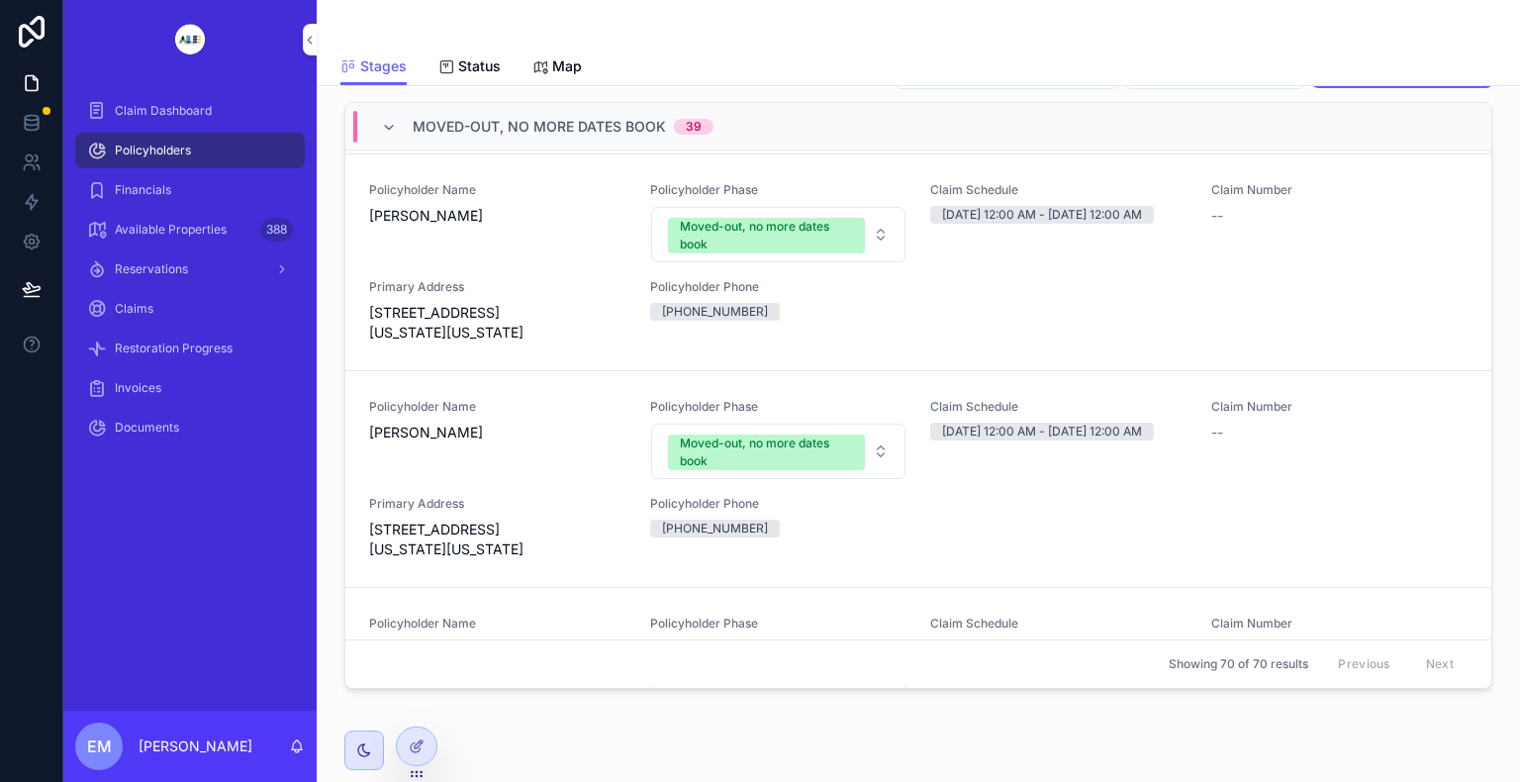
click at [175, 103] on span "Claim Dashboard" at bounding box center [163, 111] width 97 height 16
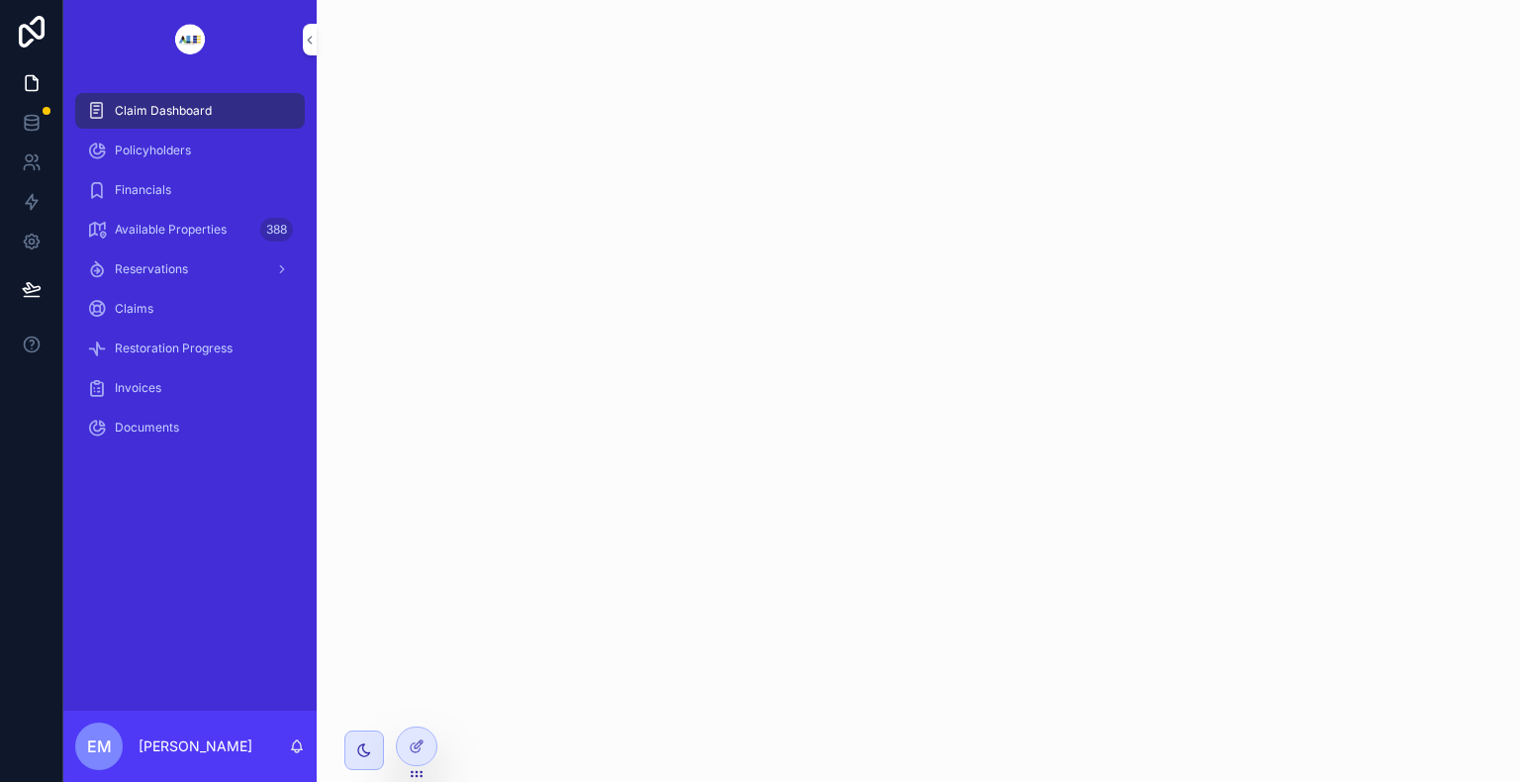
click at [193, 106] on span "Claim Dashboard" at bounding box center [163, 111] width 97 height 16
click at [175, 105] on span "Claim Dashboard" at bounding box center [163, 111] width 97 height 16
